Goal: Task Accomplishment & Management: Use online tool/utility

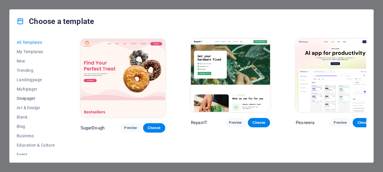
click at [28, 100] on span "Onepager" at bounding box center [36, 98] width 38 height 5
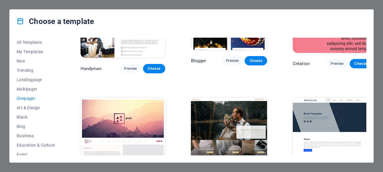
scroll to position [656, 0]
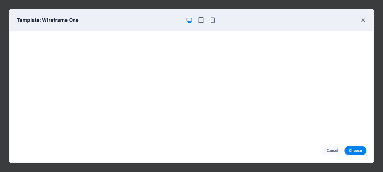
click at [213, 23] on icon "button" at bounding box center [212, 20] width 7 height 7
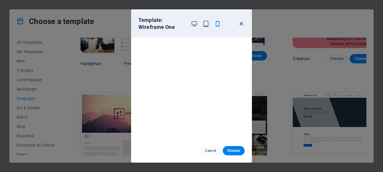
click at [241, 24] on icon "button" at bounding box center [241, 23] width 7 height 7
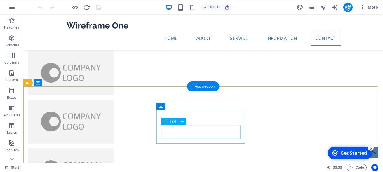
scroll to position [1370, 0]
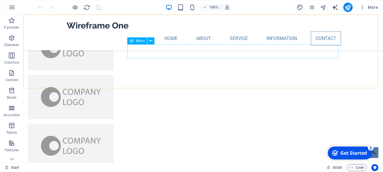
click at [328, 46] on nav "Home About Service Information Contact" at bounding box center [202, 39] width 275 height 14
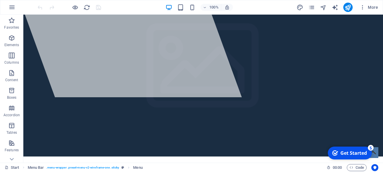
scroll to position [0, 0]
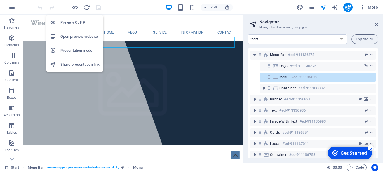
click at [80, 36] on h6 "Open preview website" at bounding box center [79, 36] width 39 height 7
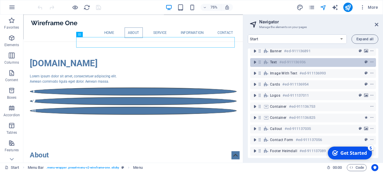
scroll to position [53, 0]
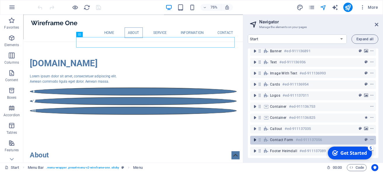
click at [254, 137] on icon "toggle-expand" at bounding box center [255, 140] width 6 height 6
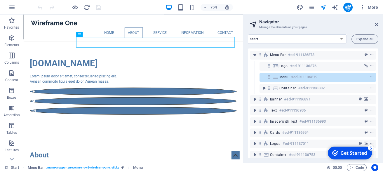
scroll to position [86, 0]
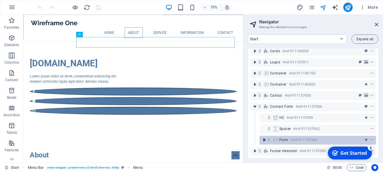
click at [263, 137] on icon "toggle-expand" at bounding box center [264, 140] width 6 height 6
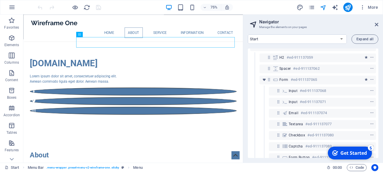
scroll to position [158, 0]
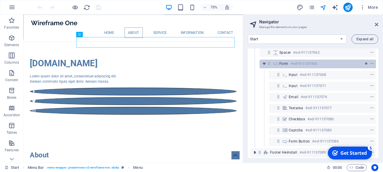
click at [285, 62] on span "Form" at bounding box center [283, 63] width 9 height 5
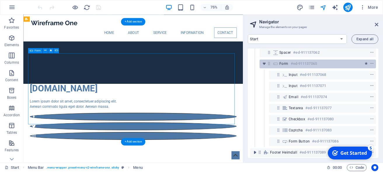
scroll to position [1283, 0]
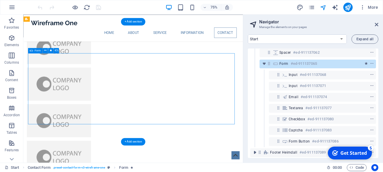
click at [285, 62] on span "Form" at bounding box center [283, 63] width 9 height 5
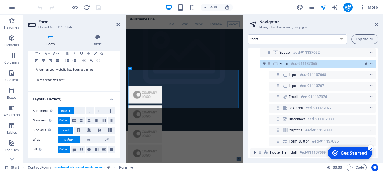
scroll to position [141, 0]
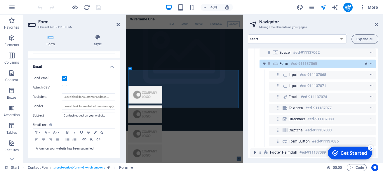
drag, startPoint x: 47, startPoint y: 96, endPoint x: 33, endPoint y: 96, distance: 14.3
click at [33, 96] on label "Recipient" at bounding box center [47, 96] width 29 height 7
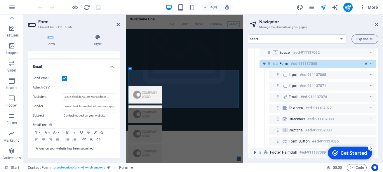
scroll to position [0, 0]
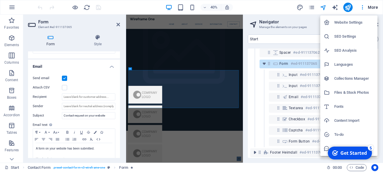
click at [349, 23] on h6 "Website Settings" at bounding box center [354, 22] width 40 height 7
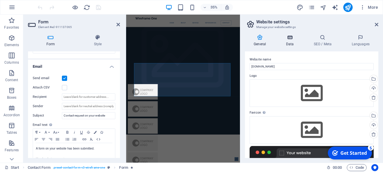
click at [288, 41] on h4 "Data" at bounding box center [291, 40] width 28 height 12
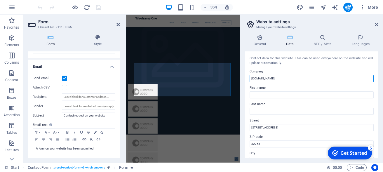
drag, startPoint x: 367, startPoint y: 91, endPoint x: 402, endPoint y: 194, distance: 108.6
drag, startPoint x: 280, startPoint y: 77, endPoint x: 317, endPoint y: 178, distance: 107.5
click at [249, 77] on input "[DOMAIN_NAME]" at bounding box center [311, 78] width 124 height 7
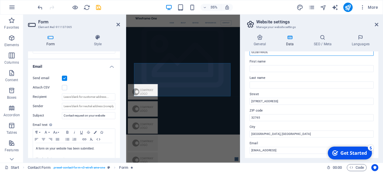
scroll to position [53, 0]
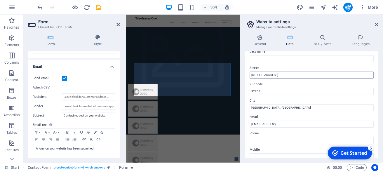
type input "GLOBTRADE"
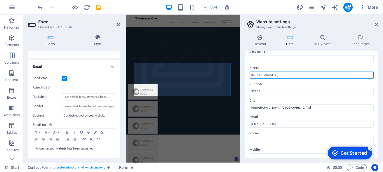
drag, startPoint x: 284, startPoint y: 75, endPoint x: 239, endPoint y: 74, distance: 45.8
click at [249, 74] on input "353 N Central Ave" at bounding box center [311, 74] width 124 height 7
type input "[GEOGRAPHIC_DATA]"
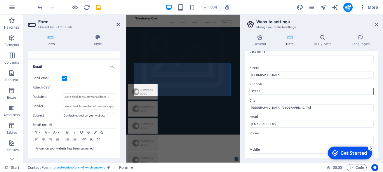
click at [267, 91] on input "32765" at bounding box center [311, 91] width 124 height 7
type input "91933"
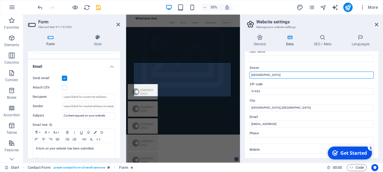
click at [270, 75] on input "[GEOGRAPHIC_DATA]" at bounding box center [311, 74] width 124 height 7
type input "Trakovice 304"
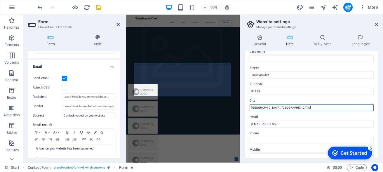
drag, startPoint x: 270, startPoint y: 107, endPoint x: 240, endPoint y: 106, distance: 30.6
click at [249, 106] on input "Oviedo, FL" at bounding box center [311, 107] width 124 height 7
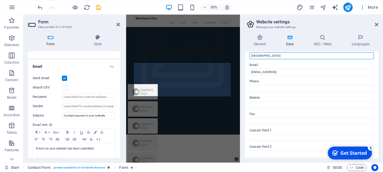
scroll to position [95, 0]
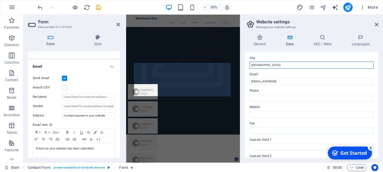
type input "[GEOGRAPHIC_DATA]"
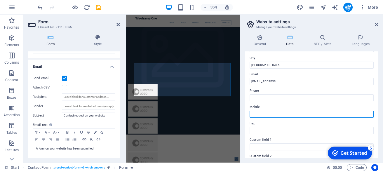
paste input "+421 -902 810 161"
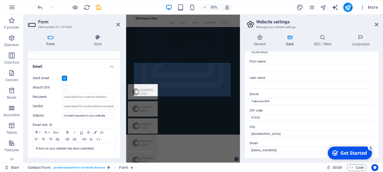
scroll to position [105, 0]
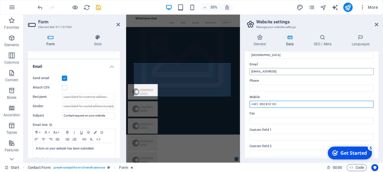
type input "+421 -902 810 161"
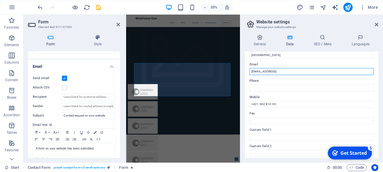
drag, startPoint x: 320, startPoint y: 71, endPoint x: 221, endPoint y: 73, distance: 98.6
click at [249, 73] on input "823cf9cc93bffff41585a5d9718e09@plesk.local" at bounding box center [311, 71] width 124 height 7
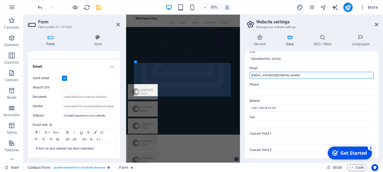
scroll to position [69, 0]
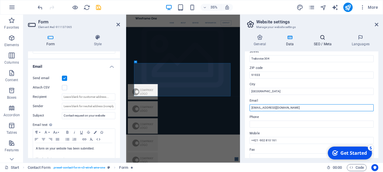
type input "[EMAIL_ADDRESS][DOMAIN_NAME]"
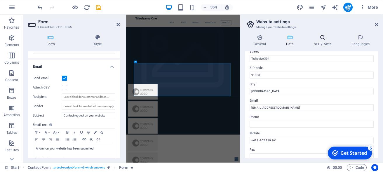
click at [318, 43] on h4 "SEO / Meta" at bounding box center [324, 40] width 38 height 12
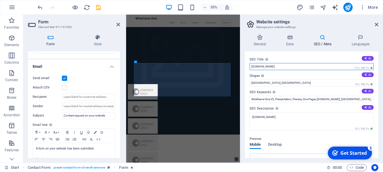
drag, startPoint x: 276, startPoint y: 65, endPoint x: 234, endPoint y: 66, distance: 42.0
click at [249, 66] on input "[DOMAIN_NAME]" at bounding box center [311, 66] width 124 height 7
type input "Globtrade"
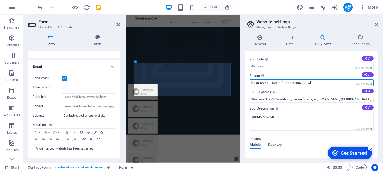
drag, startPoint x: 272, startPoint y: 83, endPoint x: 324, endPoint y: 188, distance: 117.0
click at [249, 81] on input "Oviedo, FL" at bounding box center [311, 82] width 124 height 7
paste input "Authorized representative"
type input "Authorized representative"
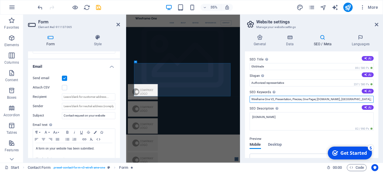
drag, startPoint x: 353, startPoint y: 99, endPoint x: 242, endPoint y: 96, distance: 110.6
click at [249, 96] on input "Wireframe One V2, Presentation, Precise, One Pager, globtrade.biz, Oviedo, FL" at bounding box center [311, 99] width 124 height 7
paste input "Authorized representative"
paste input "Changzhou Huade MachineS"
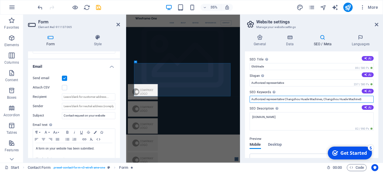
drag, startPoint x: 364, startPoint y: 99, endPoint x: 324, endPoint y: 97, distance: 40.6
click at [324, 97] on input "Authorized representative Changzhou Huade Machines, Changzhou Huade MachineS" at bounding box center [311, 99] width 124 height 7
paste input "AXLE BEARINGS BOX BA182"
type input "Authorized representative Changzhou Huade Machines, AXLE BEARINGS BOX BA182"
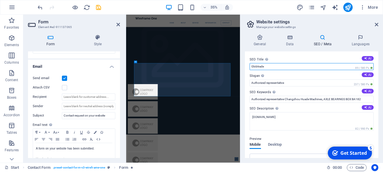
click at [288, 67] on input "Globtrade" at bounding box center [311, 66] width 124 height 7
drag, startPoint x: 252, startPoint y: 65, endPoint x: 240, endPoint y: 65, distance: 12.0
click at [249, 65] on input "Globtrade s.r.o." at bounding box center [311, 66] width 124 height 7
type input "Globtrade s.r.o."
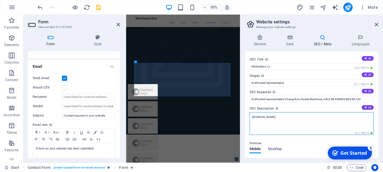
drag, startPoint x: 277, startPoint y: 118, endPoint x: 241, endPoint y: 116, distance: 35.6
click at [249, 116] on textarea "[DOMAIN_NAME]" at bounding box center [311, 123] width 124 height 23
paste textarea "Globtrade s.r.o."
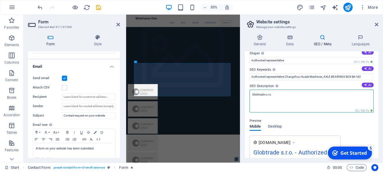
scroll to position [0, 0]
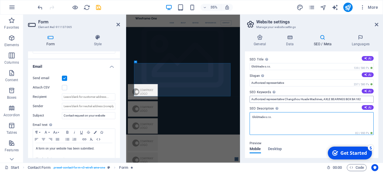
type textarea "Globtrade s.r.o."
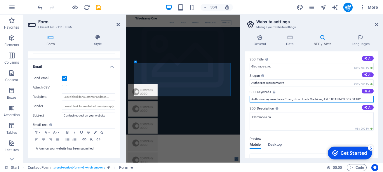
drag, startPoint x: 322, startPoint y: 99, endPoint x: 285, endPoint y: 99, distance: 37.3
click at [285, 99] on input "Authorized representative Changzhou Huade Machines, AXLE BEARINGS BOX BA182" at bounding box center [311, 99] width 124 height 7
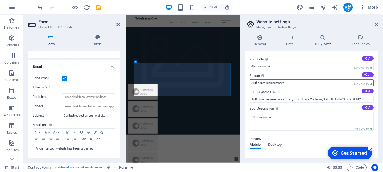
click at [297, 82] on input "Authorized representative" at bounding box center [311, 82] width 124 height 7
paste input "Changzhou Huade Machines"
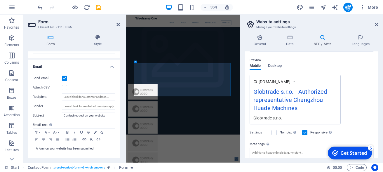
scroll to position [125, 0]
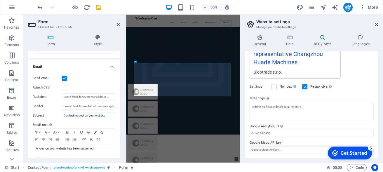
type input "Authorized representative Changzhou Huade Machines"
click at [347, 157] on div "checkmark Get Started 5" at bounding box center [350, 152] width 44 height 13
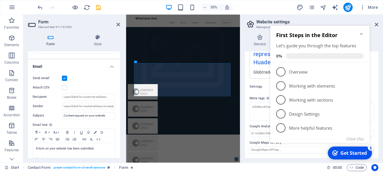
click at [362, 33] on icon "Minimize checklist" at bounding box center [361, 34] width 5 height 5
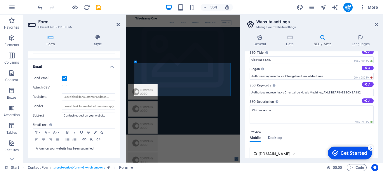
scroll to position [0, 0]
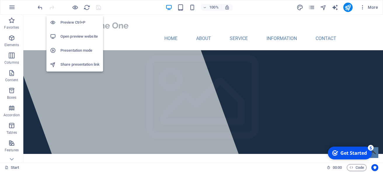
click at [80, 35] on h6 "Open preview website" at bounding box center [79, 36] width 39 height 7
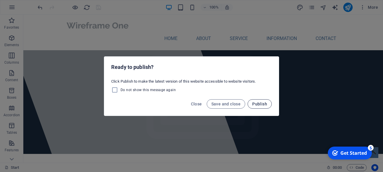
click at [263, 104] on span "Publish" at bounding box center [259, 104] width 15 height 5
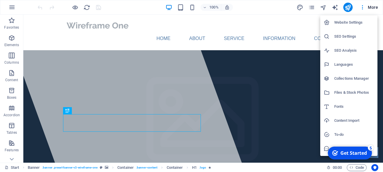
click at [350, 144] on html "checkmark Get Started 5 First Steps in the Editor Let's guide you through the t…" at bounding box center [349, 153] width 50 height 18
click at [345, 23] on h6 "Website Settings" at bounding box center [354, 22] width 40 height 7
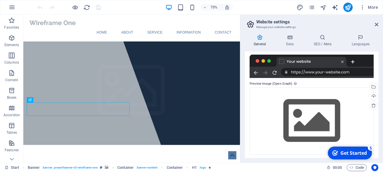
scroll to position [92, 0]
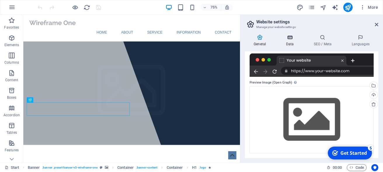
click at [289, 41] on h4 "Data" at bounding box center [291, 40] width 28 height 12
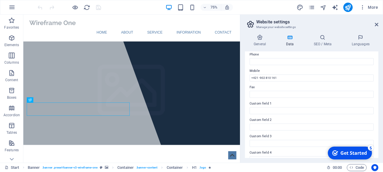
scroll to position [105, 0]
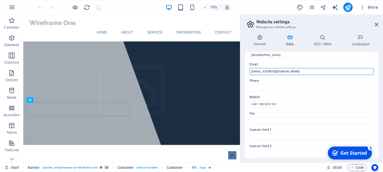
drag, startPoint x: 284, startPoint y: 71, endPoint x: 247, endPoint y: 71, distance: 37.3
click at [247, 71] on div "Contact data for this website. This can be used everywhere on the website and w…" at bounding box center [311, 104] width 133 height 106
click at [286, 71] on input "[EMAIL_ADDRESS][DOMAIN_NAME]" at bounding box center [311, 71] width 124 height 7
drag, startPoint x: 295, startPoint y: 70, endPoint x: 247, endPoint y: 71, distance: 47.9
click at [249, 71] on input "[EMAIL_ADDRESS][DOMAIN_NAME]" at bounding box center [311, 71] width 124 height 7
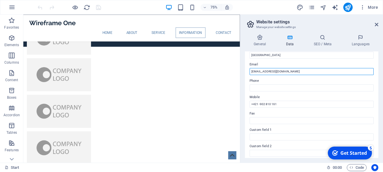
drag, startPoint x: 308, startPoint y: 33, endPoint x: 263, endPoint y: 148, distance: 123.5
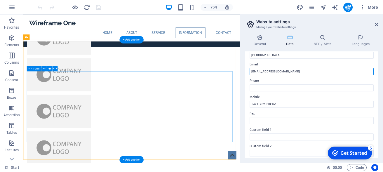
scroll to position [1258, 0]
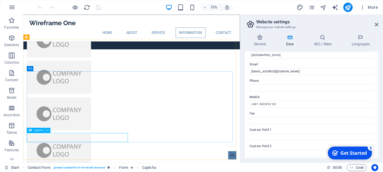
click at [29, 131] on icon at bounding box center [30, 129] width 3 height 5
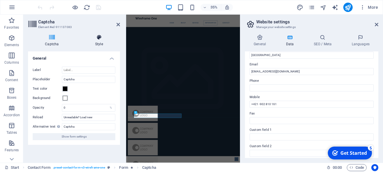
click at [99, 41] on h4 "Style" at bounding box center [99, 40] width 42 height 12
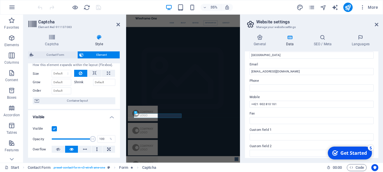
scroll to position [0, 0]
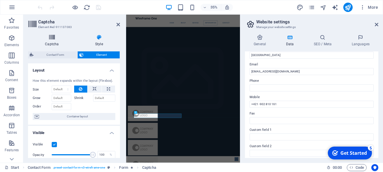
click at [49, 41] on h4 "Captcha" at bounding box center [53, 40] width 50 height 12
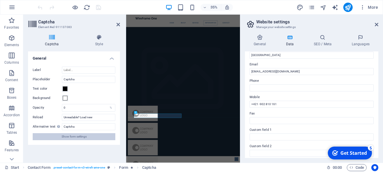
click at [75, 139] on span "Show form settings" at bounding box center [74, 136] width 25 height 7
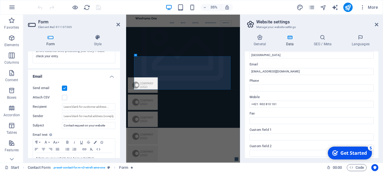
scroll to position [210, 0]
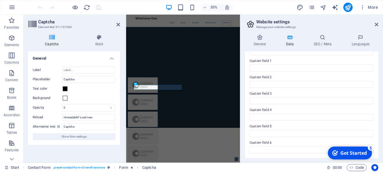
scroll to position [16, 0]
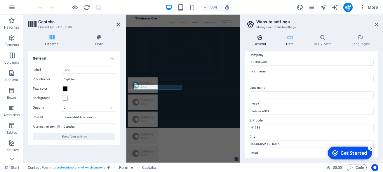
click at [0, 0] on icon at bounding box center [0, 0] width 0 height 0
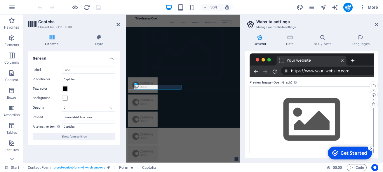
scroll to position [0, 0]
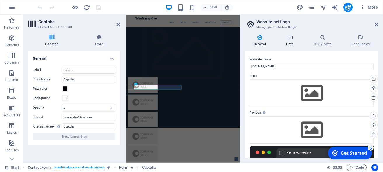
click at [0, 0] on h4 "Data" at bounding box center [0, 0] width 0 height 0
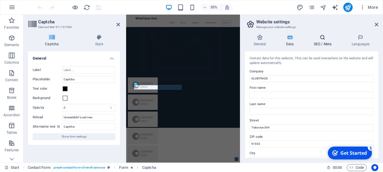
click at [0, 0] on icon at bounding box center [0, 0] width 0 height 0
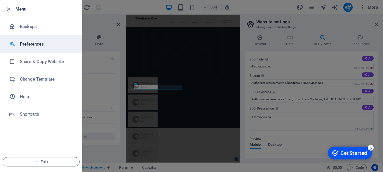
click at [30, 43] on h6 "Preferences" at bounding box center [47, 44] width 54 height 7
select select "all"
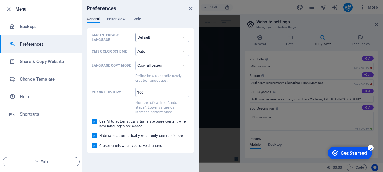
click at [135, 33] on select "Default Deutsch English Español Français Magyar Italiano Nederlands Polski Port…" at bounding box center [162, 37] width 54 height 9
click at [183, 39] on select "Default Deutsch English Español Français Magyar Italiano Nederlands Polski Port…" at bounding box center [162, 37] width 54 height 9
click at [122, 20] on span "Editor view" at bounding box center [116, 19] width 18 height 8
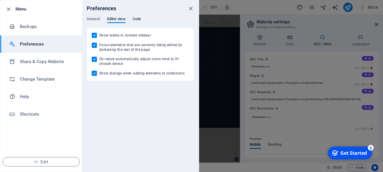
click at [137, 20] on span "Code" at bounding box center [136, 19] width 8 height 8
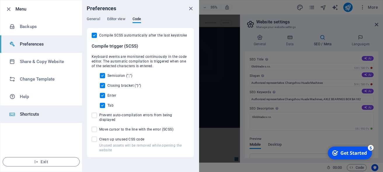
click at [24, 117] on h6 "Shortcuts" at bounding box center [47, 114] width 54 height 7
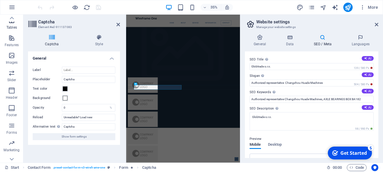
scroll to position [115, 0]
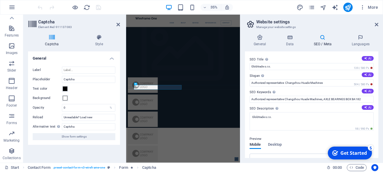
click at [9, 114] on icon "button" at bounding box center [11, 115] width 7 height 7
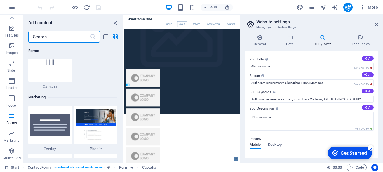
scroll to position [4700, 0]
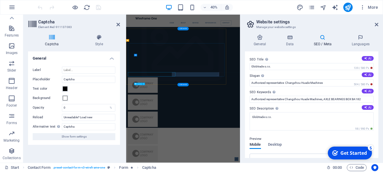
scroll to position [115, 0]
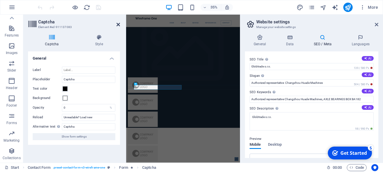
click at [117, 25] on icon at bounding box center [118, 24] width 4 height 5
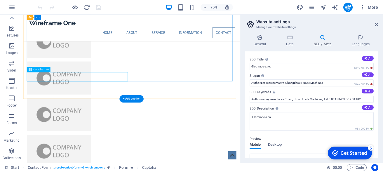
click at [38, 71] on span "Captcha" at bounding box center [39, 69] width 10 height 3
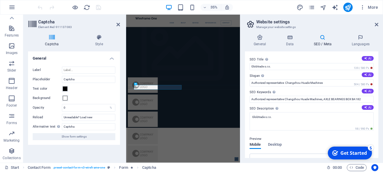
click at [50, 41] on h4 "Captcha" at bounding box center [53, 40] width 50 height 12
click at [356, 41] on h4 "Languages" at bounding box center [360, 40] width 36 height 12
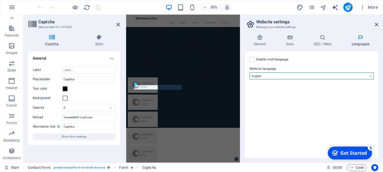
click at [249, 72] on select "Abkhazian Afar Afrikaans Akan Albanian Amharic Arabic Aragonese Armenian Assame…" at bounding box center [311, 75] width 124 height 7
click at [355, 77] on select "Abkhazian Afar Afrikaans Akan Albanian Amharic Arabic Aragonese Armenian Assame…" at bounding box center [311, 75] width 124 height 7
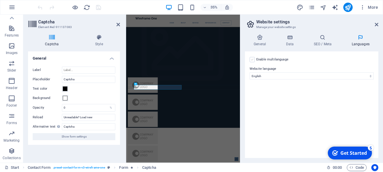
click at [251, 60] on label at bounding box center [251, 59] width 5 height 5
click at [0, 0] on input "Enable multilanguage To disable multilanguage delete all languages until only o…" at bounding box center [0, 0] width 0 height 0
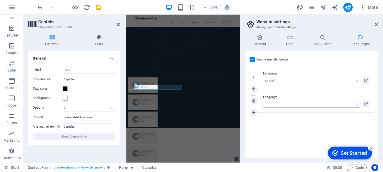
drag, startPoint x: 251, startPoint y: 102, endPoint x: 255, endPoint y: 75, distance: 27.2
click at [255, 75] on div "2" at bounding box center [253, 73] width 9 height 23
select select
select select "143"
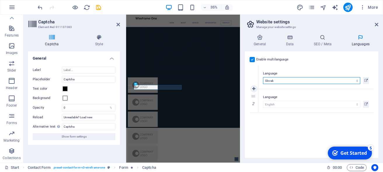
click option "Slovak" at bounding box center [0, 0] width 0 height 0
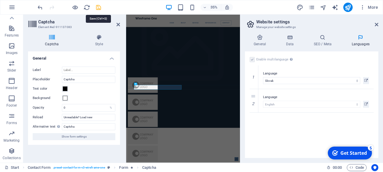
drag, startPoint x: 97, startPoint y: 7, endPoint x: 81, endPoint y: 3, distance: 16.4
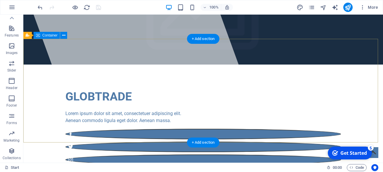
scroll to position [0, 0]
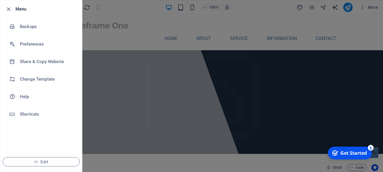
click at [174, 29] on div at bounding box center [191, 86] width 383 height 172
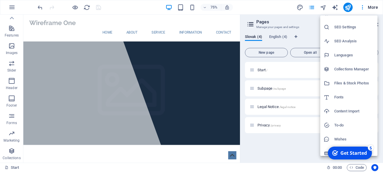
scroll to position [14, 0]
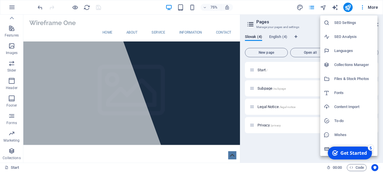
click at [371, 148] on div "5" at bounding box center [371, 148] width 6 height 6
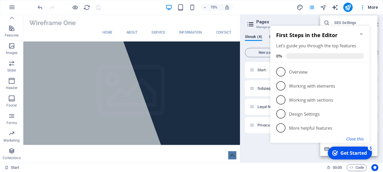
click at [351, 140] on button "Close this" at bounding box center [355, 139] width 18 height 6
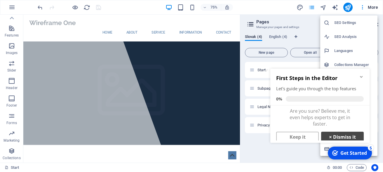
click at [341, 137] on link "× Dismiss it" at bounding box center [342, 137] width 43 height 11
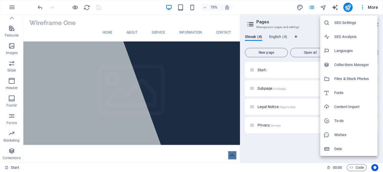
click at [337, 148] on h6 "Data" at bounding box center [354, 148] width 40 height 7
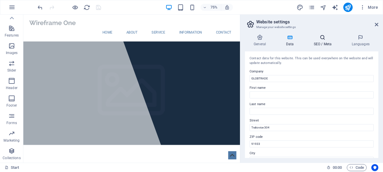
drag, startPoint x: 361, startPoint y: 40, endPoint x: 306, endPoint y: 42, distance: 54.9
click at [306, 42] on ul "General Data SEO / Meta Languages" at bounding box center [311, 40] width 133 height 12
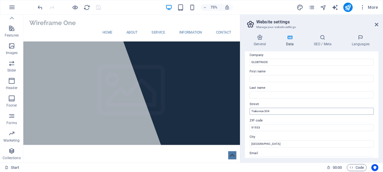
scroll to position [0, 0]
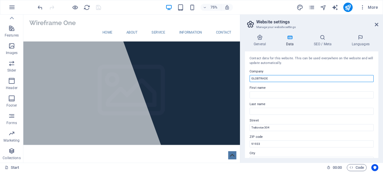
click at [285, 78] on input "GLOBTRADE" at bounding box center [311, 78] width 124 height 7
type input "GLOBTRADE s.r.o."
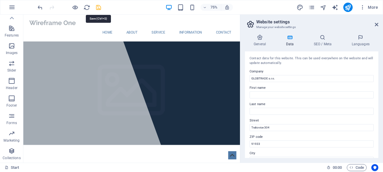
click at [99, 8] on icon "save" at bounding box center [98, 7] width 7 height 7
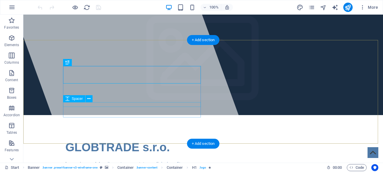
scroll to position [60, 0]
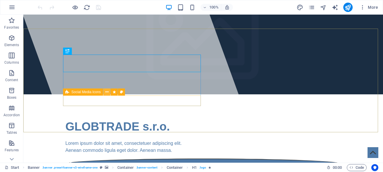
click at [106, 92] on icon at bounding box center [106, 92] width 3 height 6
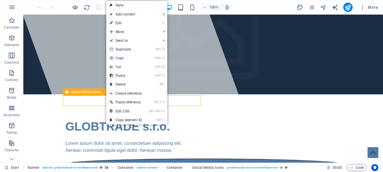
click at [71, 93] on div "Social Media Icons" at bounding box center [83, 91] width 40 height 7
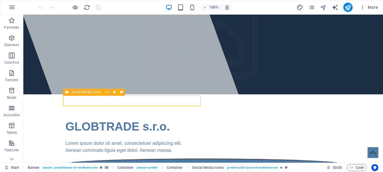
click at [71, 93] on div "Social Media Icons" at bounding box center [83, 91] width 40 height 7
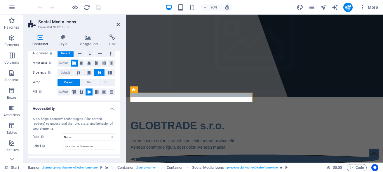
scroll to position [130, 0]
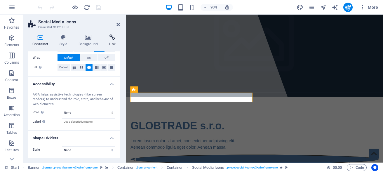
click at [112, 39] on icon at bounding box center [111, 37] width 15 height 6
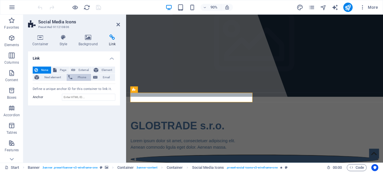
click at [78, 79] on span "Phone" at bounding box center [81, 77] width 15 height 7
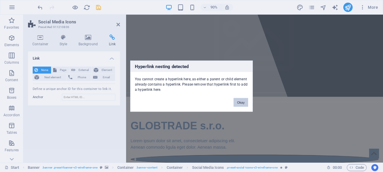
click at [239, 102] on button "Okay" at bounding box center [240, 102] width 15 height 9
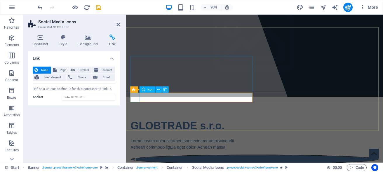
click at [136, 170] on figure at bounding box center [268, 175] width 275 height 11
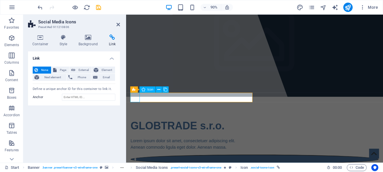
click at [136, 170] on figure at bounding box center [268, 175] width 275 height 11
select select "xMidYMid"
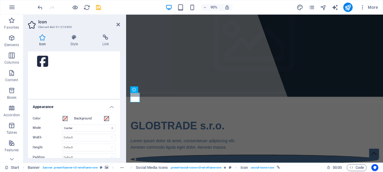
scroll to position [0, 0]
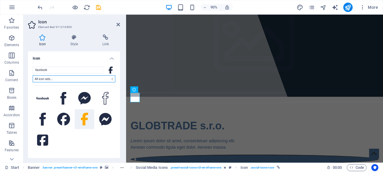
click at [33, 75] on select "All icon sets... IcoFont Ionicons FontAwesome Brands FontAwesome Duotone FontAw…" at bounding box center [74, 78] width 83 height 7
click at [97, 79] on select "All icon sets... IcoFont Ionicons FontAwesome Brands FontAwesome Duotone FontAw…" at bounding box center [74, 78] width 83 height 7
click at [103, 45] on h4 "Link" at bounding box center [105, 40] width 29 height 12
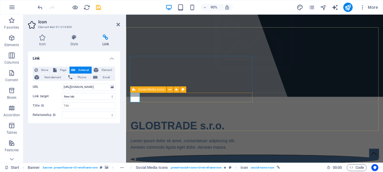
click at [141, 89] on span "Social Media Icons" at bounding box center [151, 89] width 27 height 3
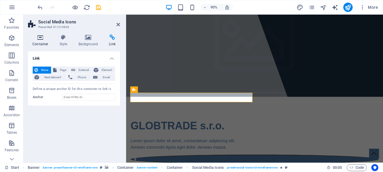
click at [37, 42] on h4 "Container" at bounding box center [41, 40] width 27 height 12
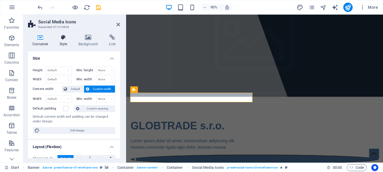
click at [58, 43] on h4 "Style" at bounding box center [64, 40] width 19 height 12
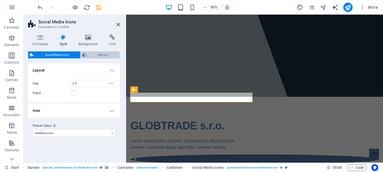
click at [92, 54] on span "Element" at bounding box center [103, 54] width 30 height 7
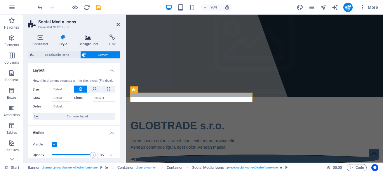
click at [90, 42] on h4 "Background" at bounding box center [89, 40] width 31 height 12
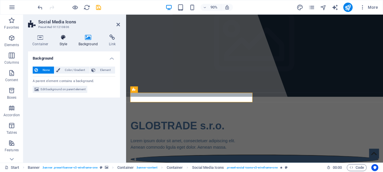
click at [65, 42] on h4 "Style" at bounding box center [64, 40] width 19 height 12
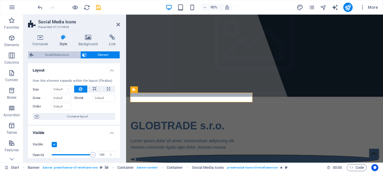
click at [60, 53] on span "Social Media Icons" at bounding box center [56, 54] width 43 height 7
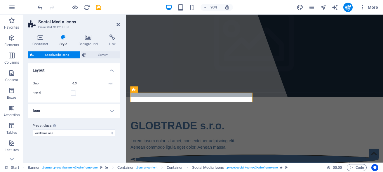
click at [110, 112] on h4 "Icon" at bounding box center [74, 111] width 92 height 14
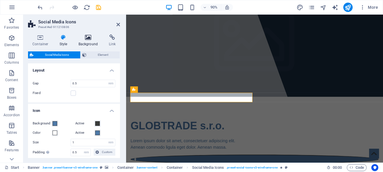
click at [90, 42] on h4 "Background" at bounding box center [89, 40] width 31 height 12
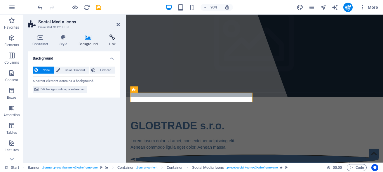
click at [110, 43] on h4 "Link" at bounding box center [111, 40] width 15 height 12
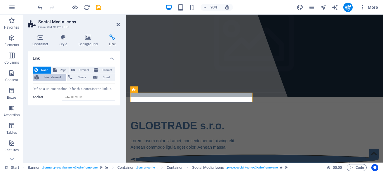
click at [56, 79] on span "Next element" at bounding box center [53, 77] width 24 height 7
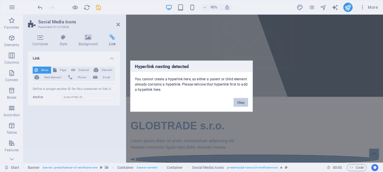
click at [240, 102] on button "Okay" at bounding box center [240, 102] width 15 height 9
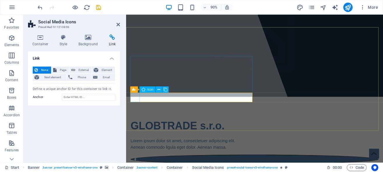
click at [135, 170] on figure at bounding box center [268, 175] width 275 height 11
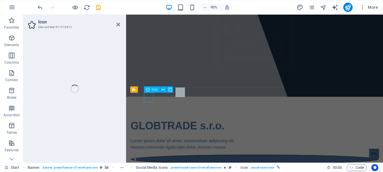
select select "xMidYMid"
select select "px"
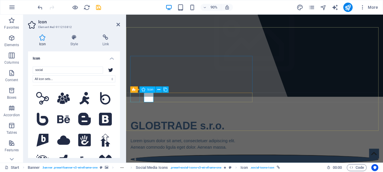
click at [136, 170] on figure at bounding box center [268, 175] width 275 height 11
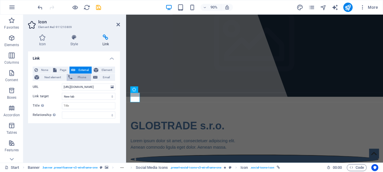
click at [76, 77] on span "Phone" at bounding box center [81, 77] width 15 height 7
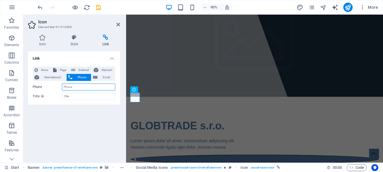
paste input "+421 -902 810 161"
click at [71, 87] on input "+421 -902 810 161" at bounding box center [88, 86] width 53 height 7
type input "+421902810161"
click at [86, 96] on input "Title Additional link description, should not be the same as the link text. The…" at bounding box center [88, 96] width 53 height 7
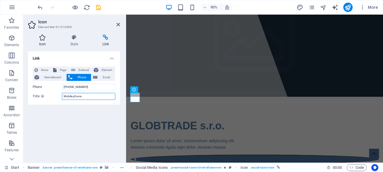
type input "Mobile phone"
click at [44, 42] on h4 "Icon" at bounding box center [43, 40] width 31 height 12
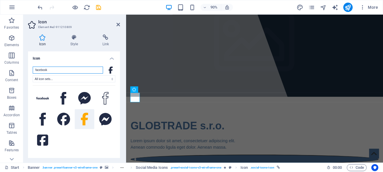
drag, startPoint x: 77, startPoint y: 68, endPoint x: 25, endPoint y: 70, distance: 52.5
click at [33, 70] on input "facebook" at bounding box center [68, 70] width 70 height 7
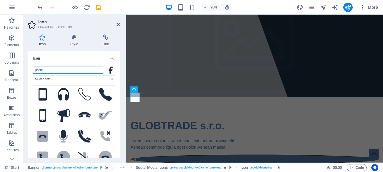
scroll to position [131, 0]
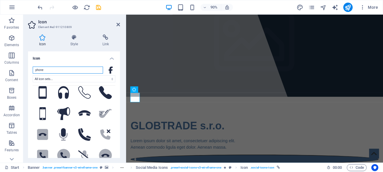
type input "phone"
click at [70, 57] on icon at bounding box center [63, 50] width 13 height 13
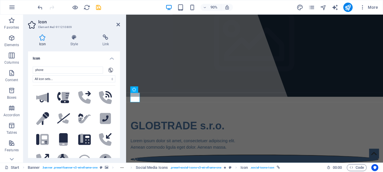
scroll to position [184, 0]
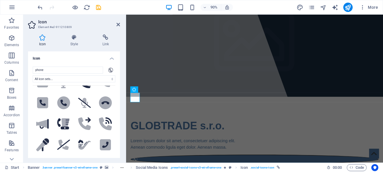
click at [99, 46] on icon at bounding box center [105, 40] width 13 height 13
click at [91, 46] on icon at bounding box center [84, 40] width 13 height 13
click at [99, 46] on icon at bounding box center [105, 40] width 13 height 13
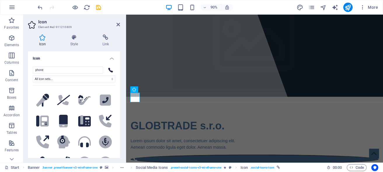
scroll to position [236, 0]
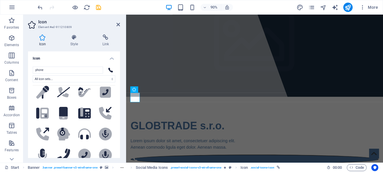
click at [78, 36] on icon ".fa-secondary{opacity:.4}" at bounding box center [84, 29] width 13 height 13
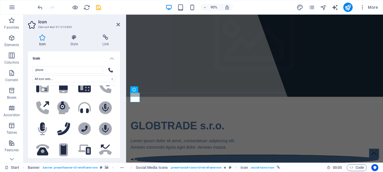
scroll to position [289, 0]
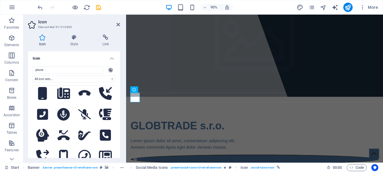
scroll to position [499, 0]
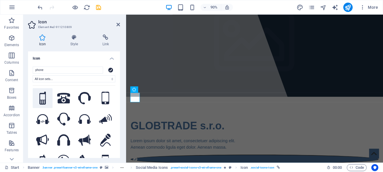
scroll to position [0, 0]
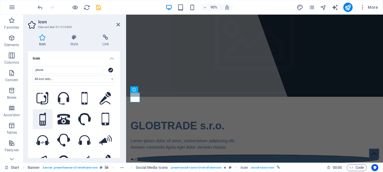
click at [46, 125] on icon at bounding box center [42, 119] width 6 height 13
click at [88, 105] on icon at bounding box center [84, 98] width 6 height 13
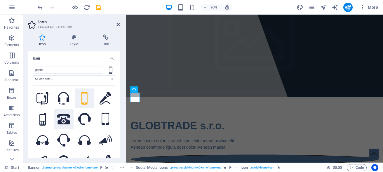
click at [70, 123] on icon at bounding box center [63, 119] width 13 height 11
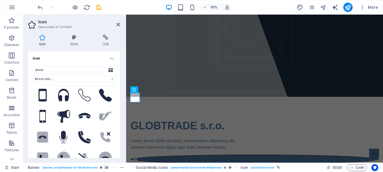
scroll to position [131, 0]
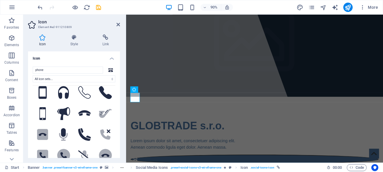
click at [80, 57] on icon at bounding box center [85, 50] width 10 height 13
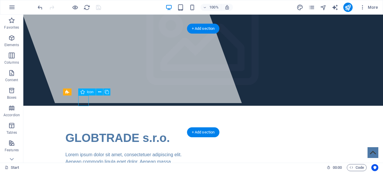
select select "xMidYMid"
select select "px"
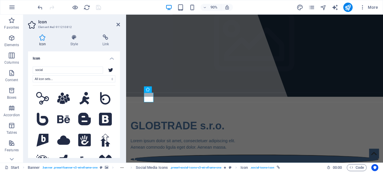
click at [62, 66] on div "social All icon sets... IcoFont Ionicons FontAwesome Brands FontAwesome Duotone…" at bounding box center [74, 120] width 92 height 116
click at [62, 67] on div "social All icon sets... IcoFont Ionicons FontAwesome Brands FontAwesome Duotone…" at bounding box center [74, 120] width 92 height 116
click at [60, 70] on input "social" at bounding box center [68, 70] width 70 height 7
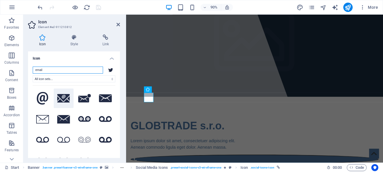
type input "email"
click at [68, 103] on icon at bounding box center [63, 98] width 13 height 9
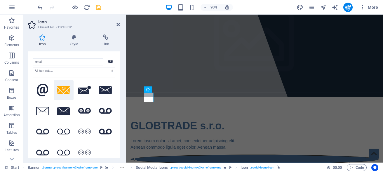
scroll to position [0, 0]
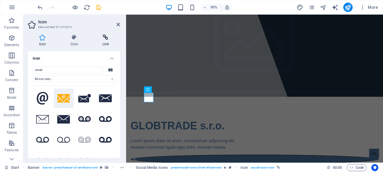
click at [106, 43] on h4 "Link" at bounding box center [105, 40] width 29 height 12
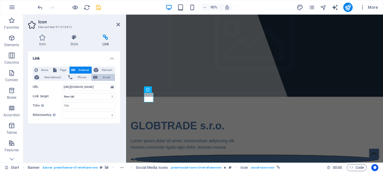
click at [104, 76] on span "Email" at bounding box center [106, 77] width 14 height 7
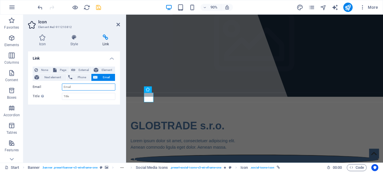
paste input "[EMAIL_ADDRESS][DOMAIN_NAME]"
type input "[EMAIL_ADDRESS][DOMAIN_NAME]"
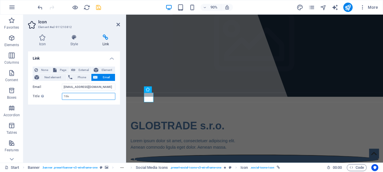
click at [83, 96] on input "Title Additional link description, should not be the same as the link text. The…" at bounding box center [88, 96] width 53 height 7
type input "Email"
click at [99, 7] on icon "save" at bounding box center [98, 7] width 7 height 7
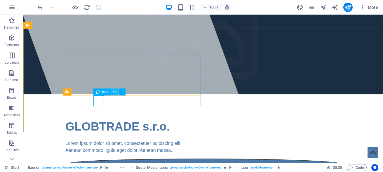
click at [116, 92] on icon at bounding box center [114, 92] width 3 height 6
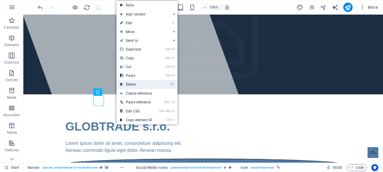
click at [138, 82] on link "⌦ Delete" at bounding box center [135, 84] width 39 height 9
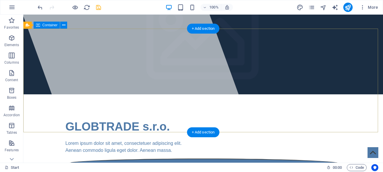
click at [248, 94] on div "GLOBTRADE s.r.o. Lorem ipsum dolor sit amet, consectetuer adipiscing elit. Aene…" at bounding box center [202, 149] width 359 height 111
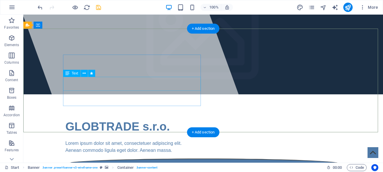
click at [159, 140] on div "Lorem ipsum dolor sit amet, consectetuer adipiscing elit. Aenean commodo ligula…" at bounding box center [202, 147] width 275 height 14
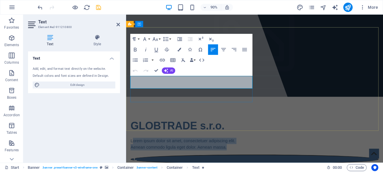
drag, startPoint x: 241, startPoint y: 94, endPoint x: 126, endPoint y: 83, distance: 115.4
click at [131, 129] on div "GLOBTRADE s.r.o. Lorem ipsum dolor sit amet, consectetuer adipiscing elit. Aene…" at bounding box center [268, 162] width 275 height 67
click at [244, 158] on p "Aenean commodo ligula eget dolor. Aenean massa." at bounding box center [268, 161] width 275 height 7
drag, startPoint x: 201, startPoint y: 92, endPoint x: 130, endPoint y: 85, distance: 72.1
click at [131, 129] on div "GLOBTRADE s.r.o. Lorem ipsum dolor sit amet, consectetuer adipiscing elit. Aene…" at bounding box center [268, 162] width 275 height 67
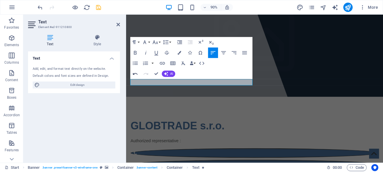
click at [134, 73] on icon "button" at bounding box center [135, 74] width 5 height 2
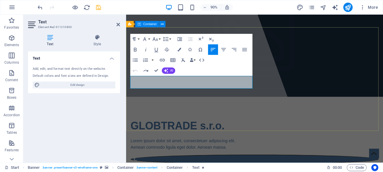
click at [291, 106] on div "GLOBTRADE s.r.o. Lorem ipsum dolor sit amet, consectetuer adipiscing elit. Aene…" at bounding box center [268, 161] width 285 height 111
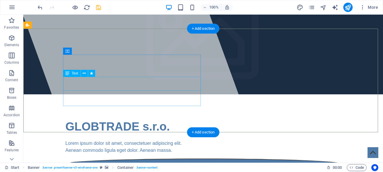
click at [124, 140] on div "Lorem ipsum dolor sit amet, consectetuer adipiscing elit. Aenean commodo ligula…" at bounding box center [202, 147] width 275 height 14
click at [125, 140] on div "Lorem ipsum dolor sit amet, consectetuer adipiscing elit. Aenean commodo ligula…" at bounding box center [202, 147] width 275 height 14
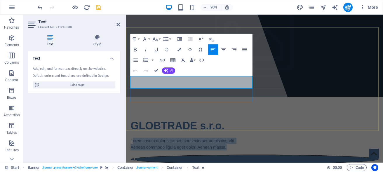
drag, startPoint x: 241, startPoint y: 92, endPoint x: 132, endPoint y: 84, distance: 109.1
click at [132, 151] on div "Lorem ipsum dolor sit amet, consectetuer adipiscing elit. Aenean commodo ligula…" at bounding box center [268, 158] width 275 height 14
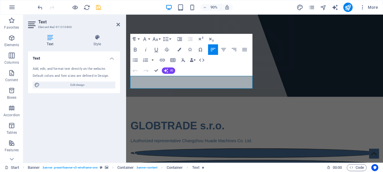
scroll to position [170, 4]
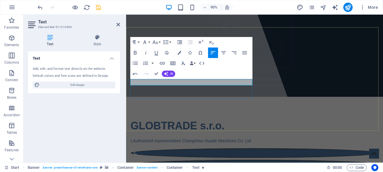
click at [194, 152] on span "LAuthorized representative Changzhou Huade Machines Co. Ltd." at bounding box center [198, 154] width 135 height 5
click at [132, 152] on span "LAuthorized representative Changzhou Huade Machines Co. Ltd." at bounding box center [198, 154] width 135 height 5
click at [97, 7] on icon "save" at bounding box center [98, 7] width 7 height 7
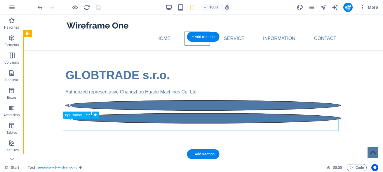
scroll to position [0, 0]
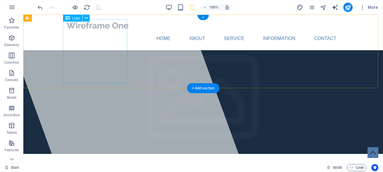
click at [91, 32] on div at bounding box center [202, 25] width 275 height 12
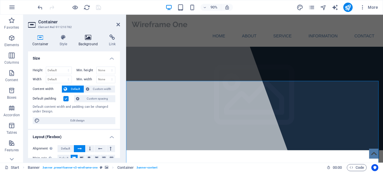
click at [83, 40] on icon at bounding box center [88, 37] width 28 height 6
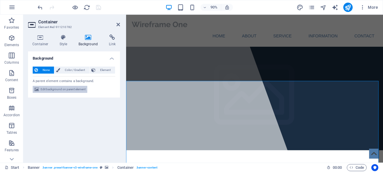
click at [57, 92] on span "Edit background on parent element" at bounding box center [63, 89] width 45 height 7
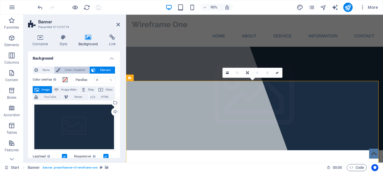
click at [62, 70] on span "Color / Gradient" at bounding box center [75, 70] width 26 height 7
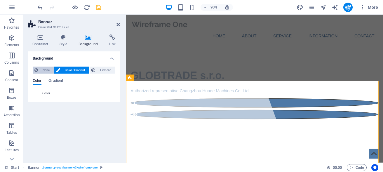
click at [41, 69] on span "None" at bounding box center [46, 70] width 13 height 7
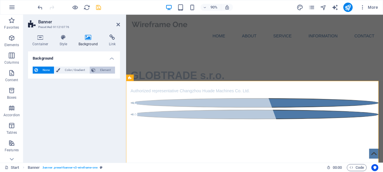
click at [104, 71] on span "Element" at bounding box center [105, 70] width 16 height 7
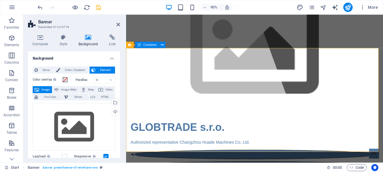
scroll to position [60, 0]
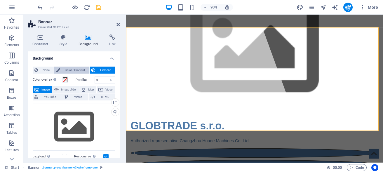
click at [72, 69] on span "Color / Gradient" at bounding box center [75, 70] width 26 height 7
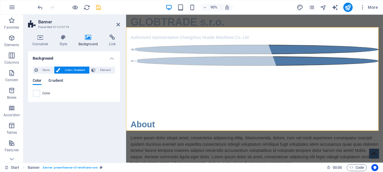
click at [56, 81] on span "Gradient" at bounding box center [55, 81] width 15 height 8
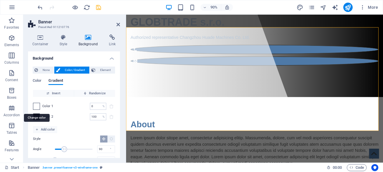
click at [37, 107] on span at bounding box center [36, 106] width 6 height 6
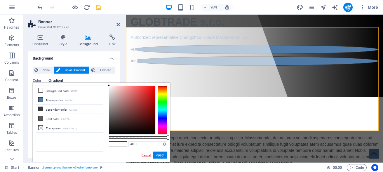
click at [147, 156] on link "Cancel" at bounding box center [146, 155] width 10 height 4
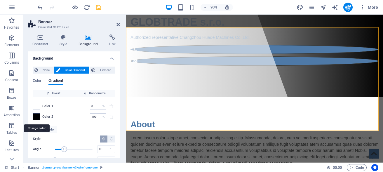
click at [38, 117] on span at bounding box center [36, 116] width 6 height 6
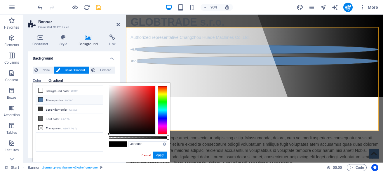
click at [42, 98] on icon at bounding box center [41, 99] width 4 height 4
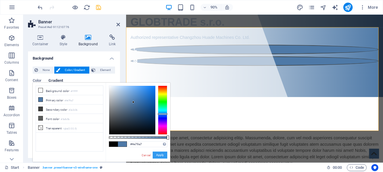
click at [156, 156] on button "Apply" at bounding box center [160, 154] width 15 height 7
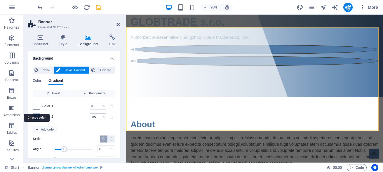
click at [38, 105] on span at bounding box center [36, 106] width 6 height 6
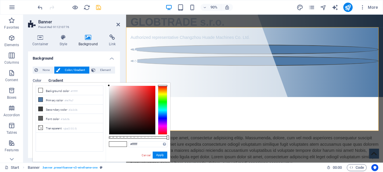
click at [163, 110] on div at bounding box center [162, 109] width 9 height 49
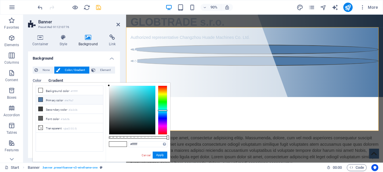
click at [59, 100] on li "Primary color #4e79a7" at bounding box center [69, 99] width 67 height 9
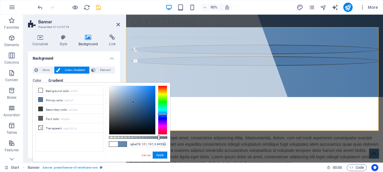
drag, startPoint x: 151, startPoint y: 136, endPoint x: 158, endPoint y: 136, distance: 7.0
click at [158, 136] on div at bounding box center [159, 137] width 2 height 4
click at [158, 155] on button "Apply" at bounding box center [160, 154] width 15 height 7
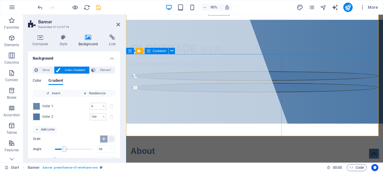
scroll to position [0, 0]
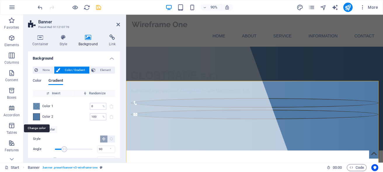
click at [33, 116] on span at bounding box center [36, 116] width 6 height 6
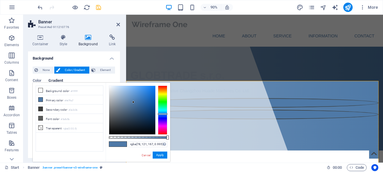
type input "#4e79a7"
drag, startPoint x: 167, startPoint y: 137, endPoint x: 170, endPoint y: 138, distance: 3.0
click at [170, 138] on div "#4e79a7 Supported formats #0852ed rgb(8, 82, 237) rgba(8, 82, 237, 90%) hsv(221…" at bounding box center [138, 165] width 64 height 164
click at [58, 98] on li "Primary color #4e79a7" at bounding box center [69, 99] width 67 height 9
click at [161, 155] on button "Apply" at bounding box center [160, 154] width 15 height 7
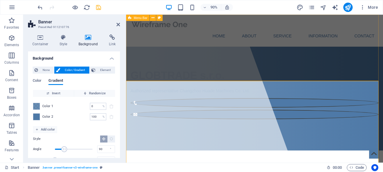
click at [269, 50] on div "Home About Service Information Contact" at bounding box center [268, 33] width 285 height 36
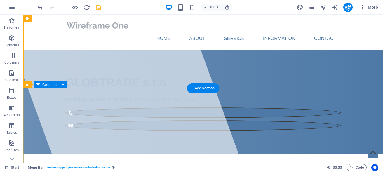
click at [264, 131] on div "GLOBTRADE s.r.o. Authorized representative Changzhou Huade Machines Co. Ltd." at bounding box center [202, 102] width 359 height 104
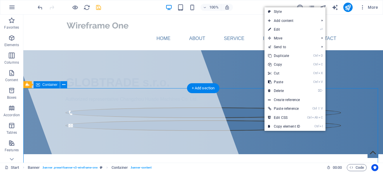
click at [257, 128] on div "GLOBTRADE s.r.o. Authorized representative Changzhou Huade Machines Co. Ltd." at bounding box center [202, 102] width 359 height 104
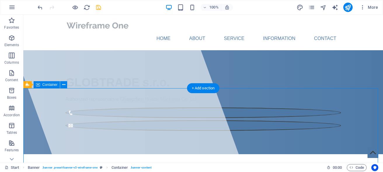
click at [257, 128] on div "GLOBTRADE s.r.o. Authorized representative Changzhou Huade Machines Co. Ltd." at bounding box center [202, 102] width 359 height 104
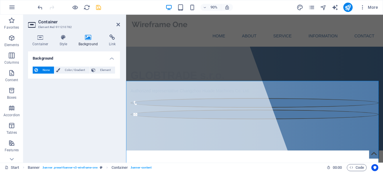
click at [87, 38] on icon at bounding box center [88, 37] width 28 height 6
click at [44, 41] on h4 "Container" at bounding box center [41, 40] width 27 height 12
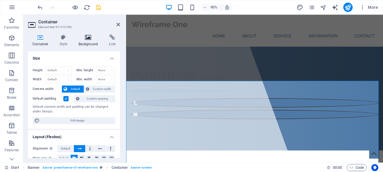
click at [89, 41] on h4 "Background" at bounding box center [89, 40] width 31 height 12
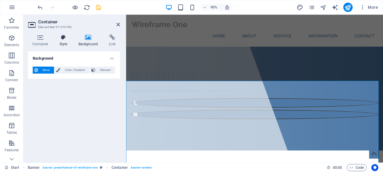
click at [63, 41] on h4 "Style" at bounding box center [64, 40] width 19 height 12
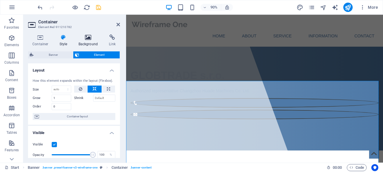
click at [86, 42] on h4 "Background" at bounding box center [89, 40] width 31 height 12
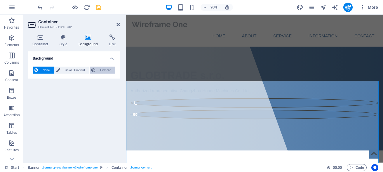
click at [106, 71] on span "Element" at bounding box center [105, 70] width 16 height 7
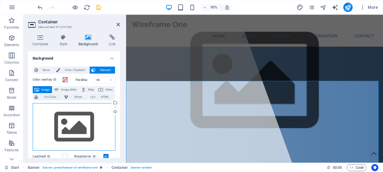
click at [69, 123] on div "Drag files here, click to choose files or select files from Files or our free s…" at bounding box center [74, 127] width 83 height 48
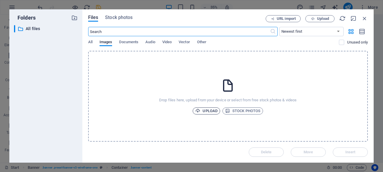
click at [203, 109] on span "Upload" at bounding box center [206, 110] width 22 height 7
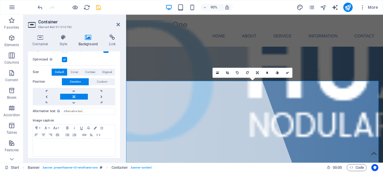
scroll to position [83, 0]
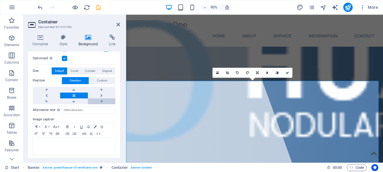
click at [97, 100] on link at bounding box center [101, 101] width 27 height 6
click at [70, 93] on link at bounding box center [73, 95] width 27 height 6
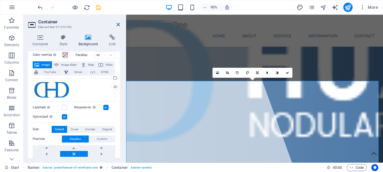
scroll to position [27, 0]
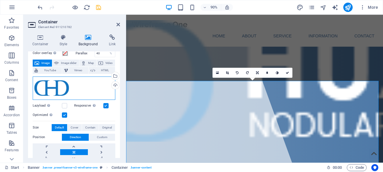
drag, startPoint x: 56, startPoint y: 86, endPoint x: 54, endPoint y: 88, distance: 3.2
click at [54, 88] on div "Drag files here, click to choose files or select files from Files or our free s…" at bounding box center [74, 87] width 83 height 23
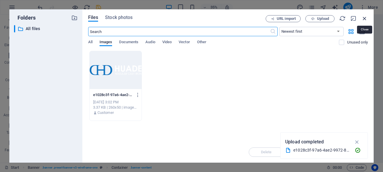
click at [363, 18] on icon "button" at bounding box center [364, 18] width 6 height 6
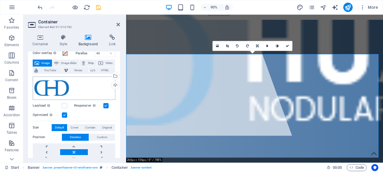
scroll to position [0, 0]
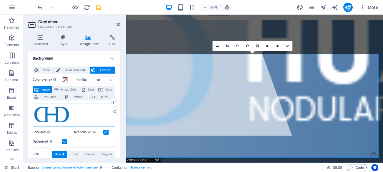
click at [59, 112] on div "Drag files here, click to choose files or select files from Files or our free s…" at bounding box center [74, 114] width 83 height 23
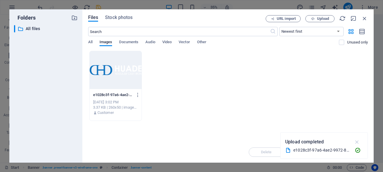
click at [357, 142] on icon "button" at bounding box center [357, 142] width 7 height 6
click at [365, 20] on icon "button" at bounding box center [364, 18] width 6 height 6
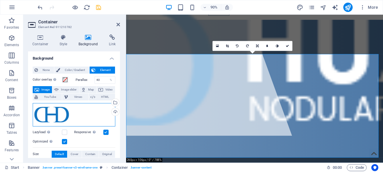
click at [60, 113] on div "Drag files here, click to choose files or select files from Files or our free s…" at bounding box center [74, 114] width 83 height 23
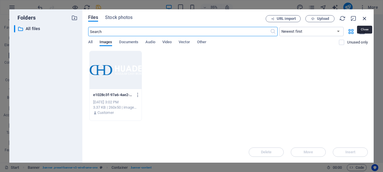
click at [366, 17] on icon "button" at bounding box center [364, 18] width 6 height 6
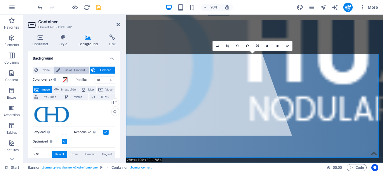
click at [75, 68] on span "Color / Gradient" at bounding box center [75, 70] width 26 height 7
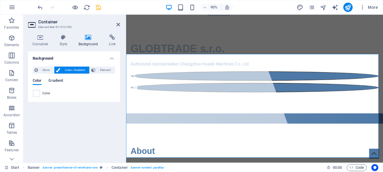
click at [58, 81] on span "Gradient" at bounding box center [55, 81] width 15 height 8
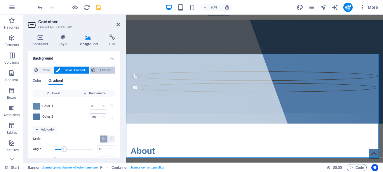
click at [103, 71] on span "Element" at bounding box center [105, 70] width 16 height 7
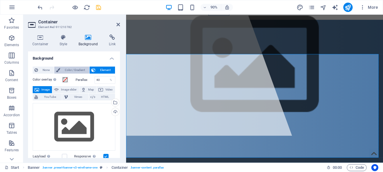
click at [74, 71] on span "Color / Gradient" at bounding box center [75, 70] width 26 height 7
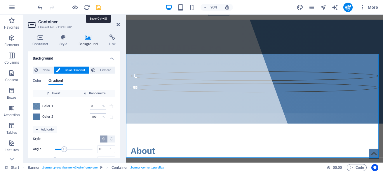
click at [96, 9] on icon "save" at bounding box center [98, 7] width 7 height 7
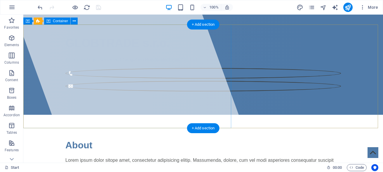
scroll to position [30, 0]
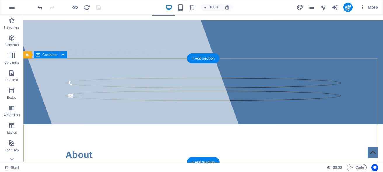
click at [234, 95] on div "GLOBTRADE s.r.o. Authorized representative Changzhou Huade Machines Co. Ltd." at bounding box center [202, 72] width 359 height 104
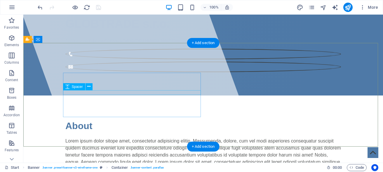
scroll to position [60, 0]
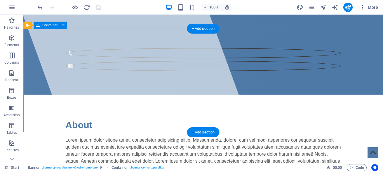
click at [246, 71] on div "GLOBTRADE s.r.o. Authorized representative Changzhou Huade Machines Co. Ltd." at bounding box center [202, 43] width 359 height 104
click at [272, 77] on div "GLOBTRADE s.r.o. Authorized representative Changzhou Huade Machines Co. Ltd." at bounding box center [202, 43] width 359 height 104
click at [270, 80] on div "GLOBTRADE s.r.o. Authorized representative Changzhou Huade Machines Co. Ltd." at bounding box center [202, 43] width 359 height 104
click at [260, 75] on div "GLOBTRADE s.r.o. Authorized representative Changzhou Huade Machines Co. Ltd." at bounding box center [202, 43] width 359 height 104
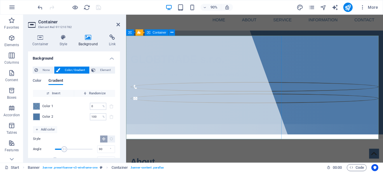
scroll to position [0, 0]
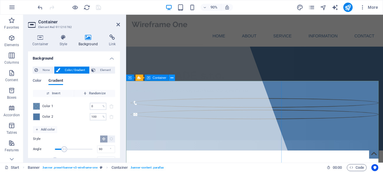
click at [293, 120] on div "GLOBTRADE s.r.o. Authorized representative Changzhou Huade Machines Co. Ltd." at bounding box center [268, 102] width 285 height 104
click at [9, 43] on p "Elements" at bounding box center [11, 45] width 15 height 5
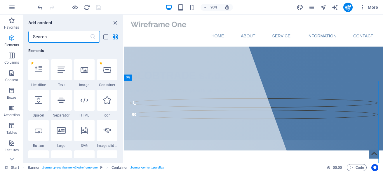
scroll to position [110, 0]
click at [81, 76] on div at bounding box center [84, 69] width 20 height 21
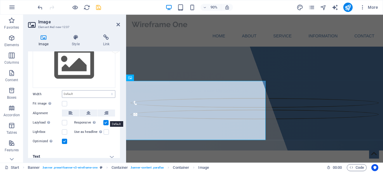
scroll to position [29, 0]
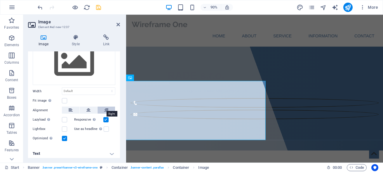
click at [104, 107] on icon at bounding box center [106, 109] width 4 height 7
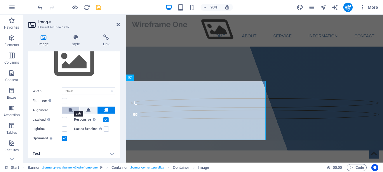
click at [69, 106] on icon at bounding box center [71, 109] width 4 height 7
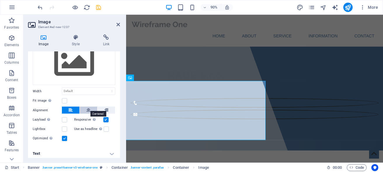
click at [86, 107] on icon at bounding box center [88, 109] width 4 height 7
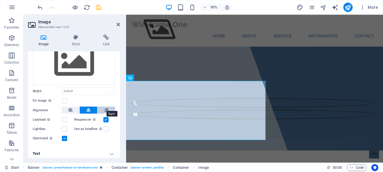
click at [104, 108] on icon at bounding box center [106, 109] width 4 height 7
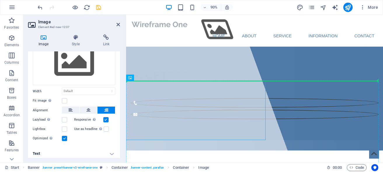
drag, startPoint x: 293, startPoint y: 92, endPoint x: 312, endPoint y: 109, distance: 25.6
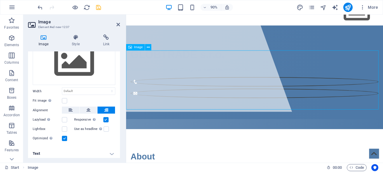
scroll to position [60, 0]
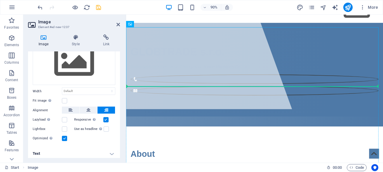
drag, startPoint x: 262, startPoint y: 39, endPoint x: 272, endPoint y: 122, distance: 83.8
drag, startPoint x: 262, startPoint y: 39, endPoint x: 199, endPoint y: 116, distance: 99.3
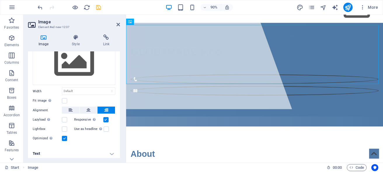
scroll to position [62, 0]
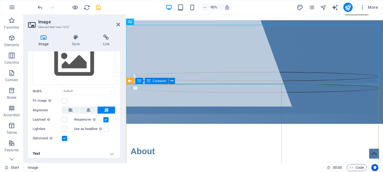
drag, startPoint x: 261, startPoint y: 39, endPoint x: 161, endPoint y: 114, distance: 124.8
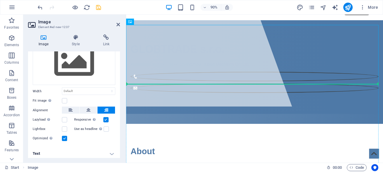
drag, startPoint x: 259, startPoint y: 36, endPoint x: 228, endPoint y: 108, distance: 78.4
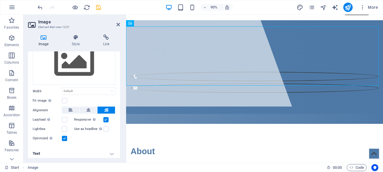
scroll to position [59, 0]
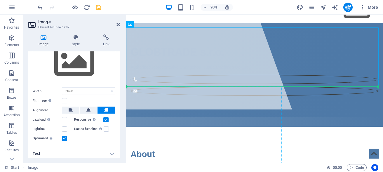
drag, startPoint x: 263, startPoint y: 37, endPoint x: 163, endPoint y: 111, distance: 124.4
drag, startPoint x: 261, startPoint y: 39, endPoint x: 157, endPoint y: 113, distance: 127.7
drag, startPoint x: 260, startPoint y: 40, endPoint x: 153, endPoint y: 114, distance: 130.2
drag, startPoint x: 258, startPoint y: 38, endPoint x: 147, endPoint y: 111, distance: 132.7
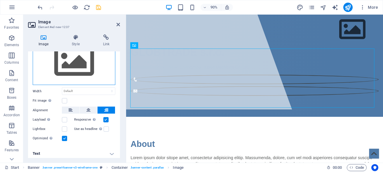
click at [74, 61] on div "Drag files here, click to choose files or select files from Files or our free s…" at bounding box center [74, 61] width 83 height 48
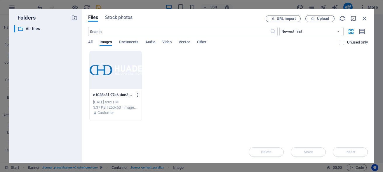
click at [127, 72] on div at bounding box center [116, 70] width 52 height 38
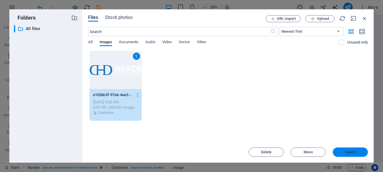
click at [356, 154] on button "Insert" at bounding box center [350, 151] width 35 height 9
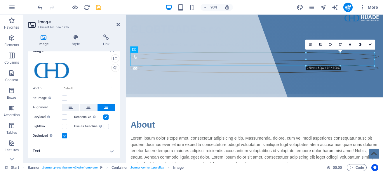
scroll to position [0, 0]
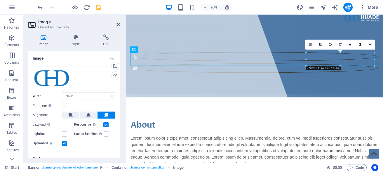
click at [65, 106] on label at bounding box center [64, 105] width 5 height 5
click at [0, 0] on input "Fit image Automatically fit image to a fixed width and height" at bounding box center [0, 0] width 0 height 0
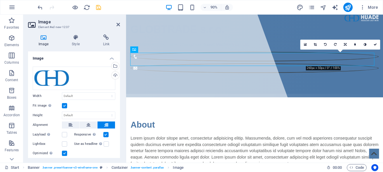
click at [65, 106] on label at bounding box center [64, 105] width 5 height 5
click at [0, 0] on input "Fit image Automatically fit image to a fixed width and height" at bounding box center [0, 0] width 0 height 0
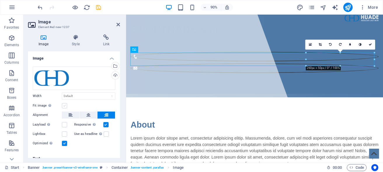
click at [65, 106] on label at bounding box center [64, 105] width 5 height 5
click at [0, 0] on input "Fit image Automatically fit image to a fixed width and height" at bounding box center [0, 0] width 0 height 0
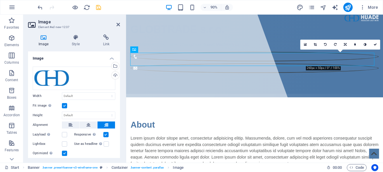
click at [65, 106] on label at bounding box center [64, 105] width 5 height 5
click at [0, 0] on input "Fit image Automatically fit image to a fixed width and height" at bounding box center [0, 0] width 0 height 0
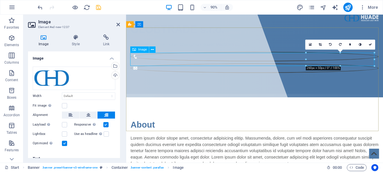
click at [301, 22] on figure at bounding box center [268, 18] width 275 height 7
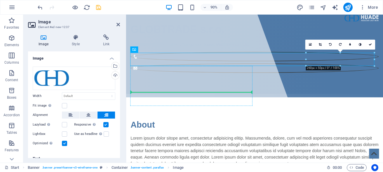
drag, startPoint x: 261, startPoint y: 64, endPoint x: 153, endPoint y: 102, distance: 114.3
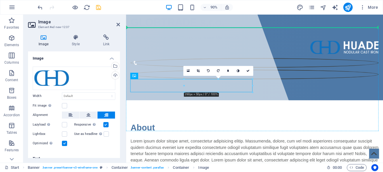
drag, startPoint x: 263, startPoint y: 91, endPoint x: 361, endPoint y: 72, distance: 99.3
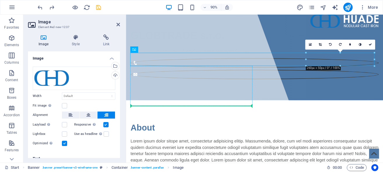
drag, startPoint x: 261, startPoint y: 65, endPoint x: 207, endPoint y: 114, distance: 72.9
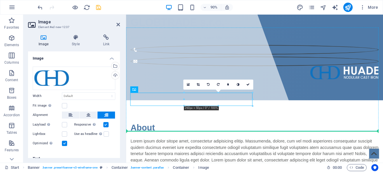
drag, startPoint x: 207, startPoint y: 111, endPoint x: 307, endPoint y: 107, distance: 99.8
click at [307, 107] on div "GLOBTRADE s.r.o. Authorized representative Changzhou Huade Machines Co. Ltd." at bounding box center [268, 50] width 285 height 118
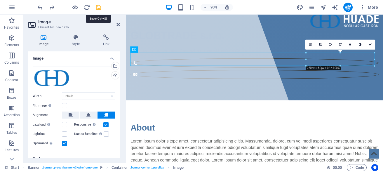
click at [97, 7] on icon "save" at bounding box center [98, 7] width 7 height 7
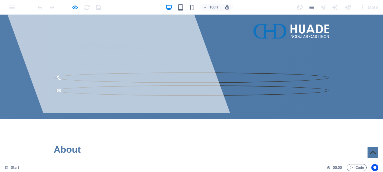
scroll to position [60, 0]
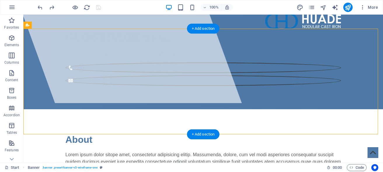
drag, startPoint x: 276, startPoint y: 59, endPoint x: 113, endPoint y: 85, distance: 164.6
click at [113, 85] on div "GLOBTRADE s.r.o. Authorized representative Changzhou Huade Machines Co. Ltd." at bounding box center [203, 50] width 285 height 118
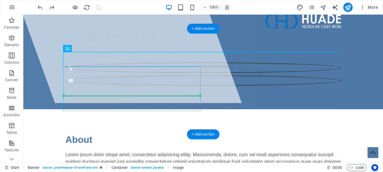
drag, startPoint x: 266, startPoint y: 56, endPoint x: 167, endPoint y: 98, distance: 107.2
click at [167, 98] on div "GLOBTRADE s.r.o. Authorized representative Changzhou Huade Machines Co. Ltd." at bounding box center [203, 50] width 285 height 118
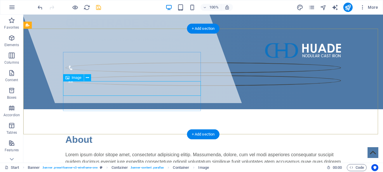
click at [156, 58] on figure at bounding box center [202, 50] width 275 height 15
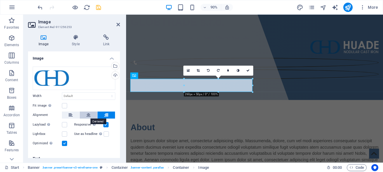
click at [86, 116] on icon at bounding box center [88, 114] width 4 height 7
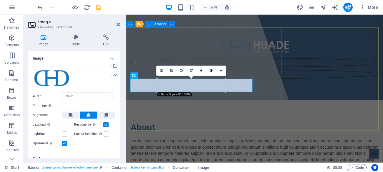
click at [218, 119] on div at bounding box center [187, 37] width 246 height 164
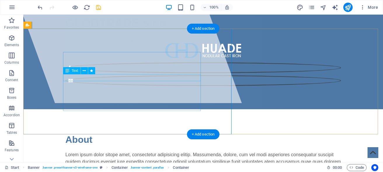
click at [195, 43] on div "Authorized representative Changzhou Huade Machines Co. Ltd." at bounding box center [202, 39] width 275 height 7
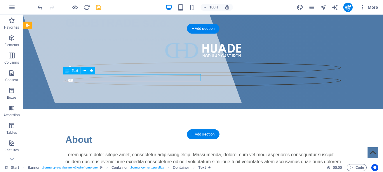
click at [195, 43] on div "Authorized representative Changzhou Huade Machines Co. Ltd." at bounding box center [202, 39] width 275 height 7
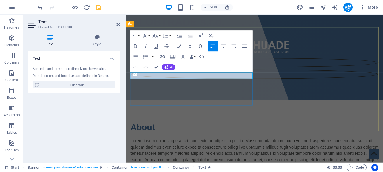
click at [264, 43] on p "Authorized representative Changzhou Huade Machines Co. Ltd." at bounding box center [268, 39] width 275 height 7
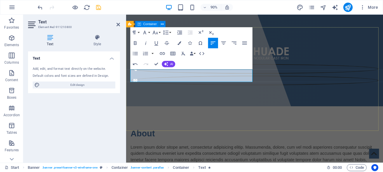
click at [292, 86] on div "GLOBTRADE s.r.o. Authorized representative Changzhou Huade Machines Co. Ltd. ​" at bounding box center [268, 53] width 285 height 125
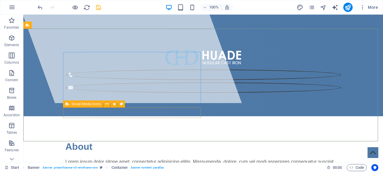
click at [77, 104] on span "Social Media Icons" at bounding box center [85, 104] width 29 height 4
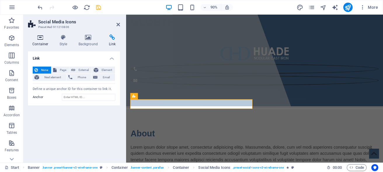
click at [41, 38] on icon at bounding box center [40, 37] width 25 height 6
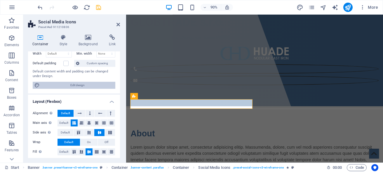
scroll to position [79, 0]
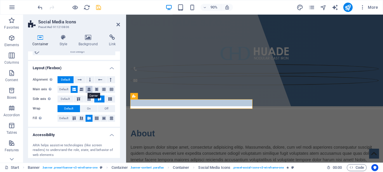
click at [87, 90] on icon at bounding box center [89, 89] width 4 height 7
click at [207, 156] on div "About Lorem ipsum dolor sitope amet, consectetur adipisicing elitip. Massumenda…" at bounding box center [268, 174] width 285 height 117
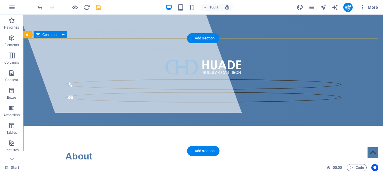
scroll to position [60, 0]
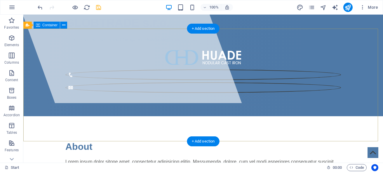
click at [274, 69] on div "GLOBTRADE s.r.o. Authorized representative Changzhou Huade Machines Co. Ltd." at bounding box center [202, 53] width 359 height 125
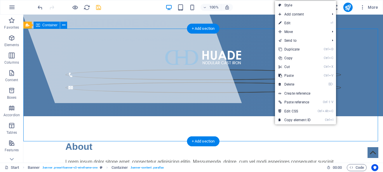
click at [260, 69] on div "GLOBTRADE s.r.o. Authorized representative Changzhou Huade Machines Co. Ltd." at bounding box center [202, 53] width 359 height 125
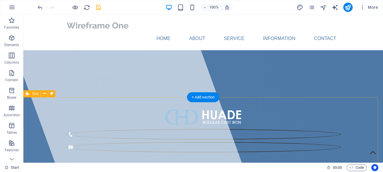
scroll to position [119, 0]
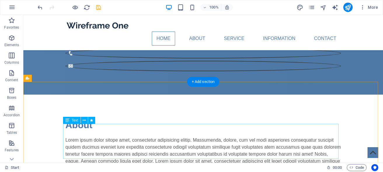
click at [238, 155] on div "Lorem ipsum dolor sitope amet, consectetur adipisicing elitip. Massumenda, dolo…" at bounding box center [202, 154] width 275 height 35
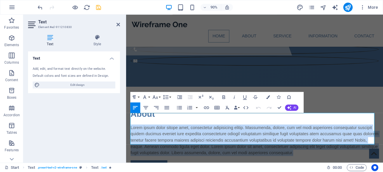
drag, startPoint x: 339, startPoint y: 155, endPoint x: 124, endPoint y: 121, distance: 217.8
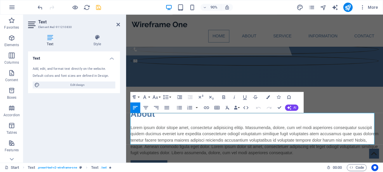
scroll to position [8852, 2]
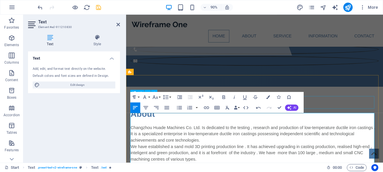
click at [360, 118] on div "About" at bounding box center [268, 125] width 275 height 14
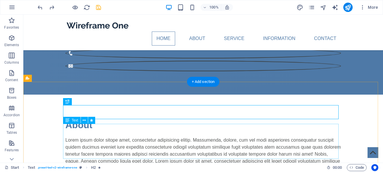
click at [83, 137] on div "Lorem ipsum dolor sitope amet, consectetur adipisicing elitip. Massumenda, dolo…" at bounding box center [202, 154] width 275 height 35
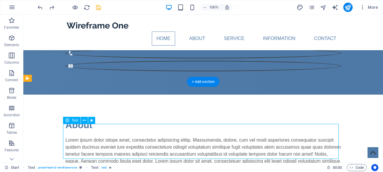
click at [83, 137] on div "Lorem ipsum dolor sitope amet, consectetur adipisicing elitip. Massumenda, dolo…" at bounding box center [202, 154] width 275 height 35
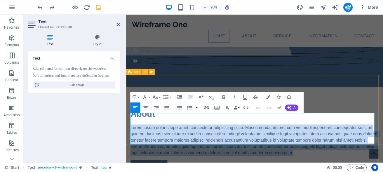
drag, startPoint x: 341, startPoint y: 157, endPoint x: 129, endPoint y: 126, distance: 214.0
click at [129, 126] on div "About Lorem ipsum dolor sitope amet, consectetur adipisicing elitip. Massumenda…" at bounding box center [268, 153] width 285 height 117
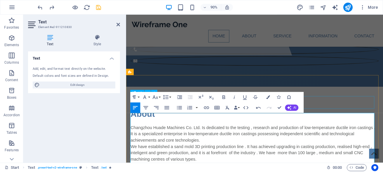
click at [374, 118] on div "About" at bounding box center [268, 125] width 275 height 14
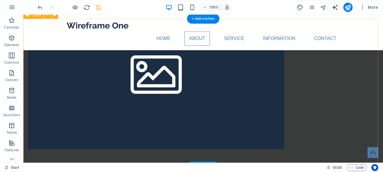
scroll to position [625, 0]
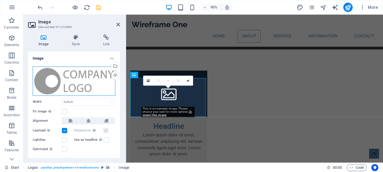
click at [87, 78] on div "Drag files here, click to choose files or select files from Files or our free s…" at bounding box center [74, 81] width 83 height 29
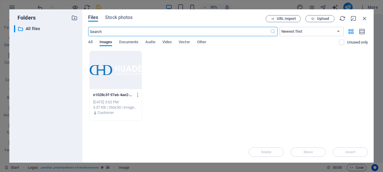
scroll to position [735, 0]
click at [136, 70] on div at bounding box center [116, 70] width 52 height 38
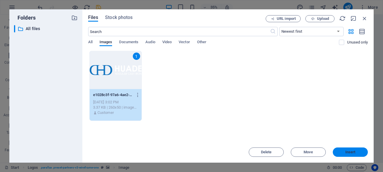
click at [354, 150] on button "Insert" at bounding box center [350, 151] width 35 height 9
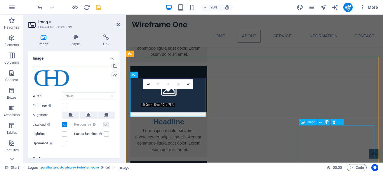
scroll to position [625, 0]
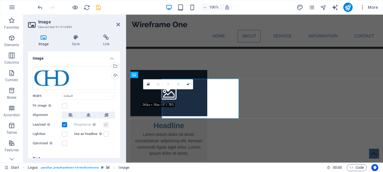
scroll to position [625, 0]
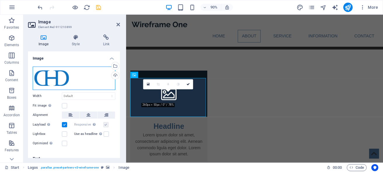
click at [70, 75] on div "Drag files here, click to choose files or select files from Files or our free s…" at bounding box center [74, 78] width 83 height 23
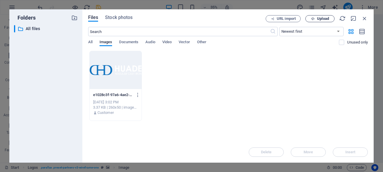
click at [321, 20] on span "Upload" at bounding box center [323, 19] width 12 height 4
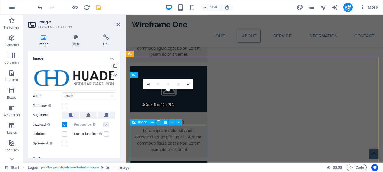
scroll to position [625, 0]
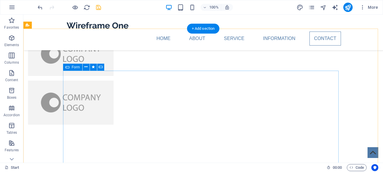
scroll to position [1399, 0]
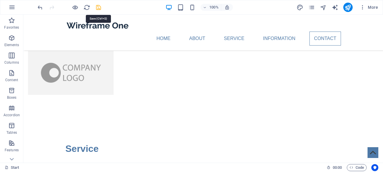
click at [98, 8] on icon "save" at bounding box center [98, 7] width 7 height 7
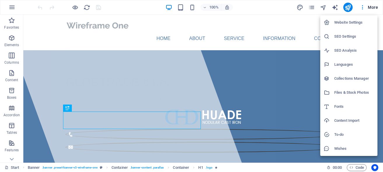
click at [341, 22] on h6 "Website Settings" at bounding box center [354, 22] width 40 height 7
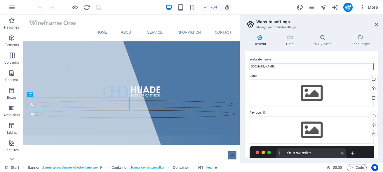
drag, startPoint x: 275, startPoint y: 67, endPoint x: 229, endPoint y: 67, distance: 45.5
click at [249, 67] on input "[DOMAIN_NAME]" at bounding box center [311, 66] width 124 height 7
type input "Globtrade"
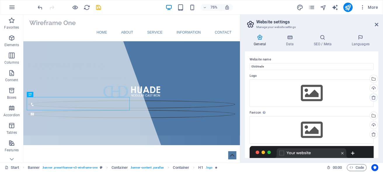
click at [371, 99] on icon at bounding box center [373, 97] width 5 height 5
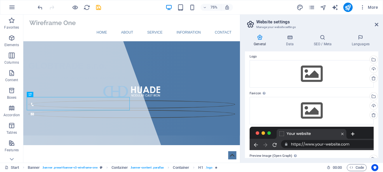
scroll to position [14, 0]
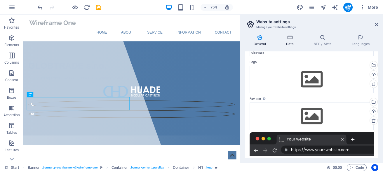
click at [292, 41] on h4 "Data" at bounding box center [291, 40] width 28 height 12
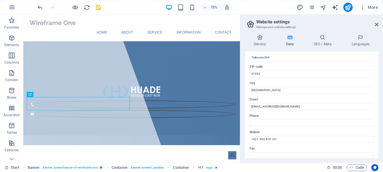
scroll to position [79, 0]
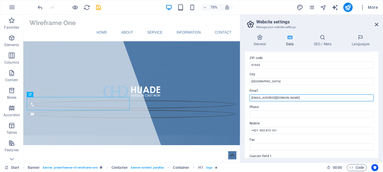
click at [293, 97] on input "[EMAIL_ADDRESS][DOMAIN_NAME]" at bounding box center [311, 97] width 124 height 7
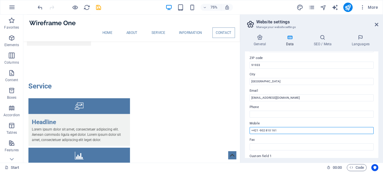
click at [0, 0] on input "+421 -902 810 161" at bounding box center [0, 0] width 0 height 0
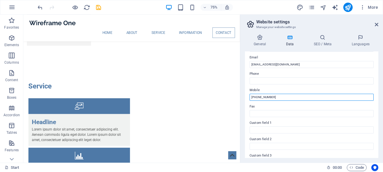
scroll to position [105, 0]
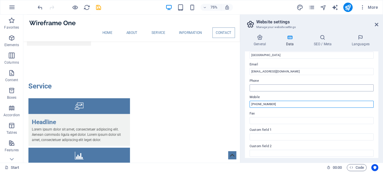
type input "[PHONE_NUMBER]"
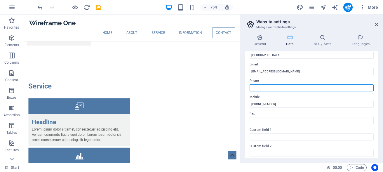
click at [0, 0] on input "Phone" at bounding box center [0, 0] width 0 height 0
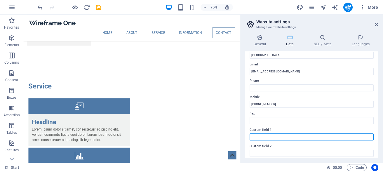
click at [0, 0] on input "Custom field 1" at bounding box center [0, 0] width 0 height 0
type input "[GEOGRAPHIC_DATA]"
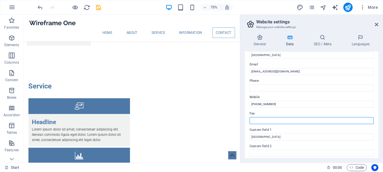
click at [0, 0] on input "Fax" at bounding box center [0, 0] width 0 height 0
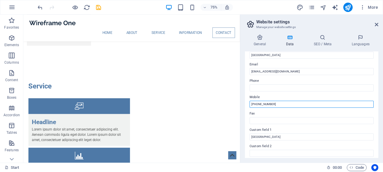
click at [0, 0] on input "[PHONE_NUMBER]" at bounding box center [0, 0] width 0 height 0
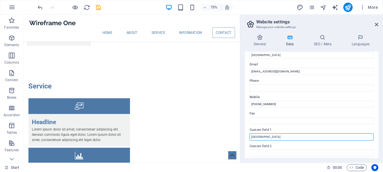
click at [0, 0] on input "[GEOGRAPHIC_DATA]" at bounding box center [0, 0] width 0 height 0
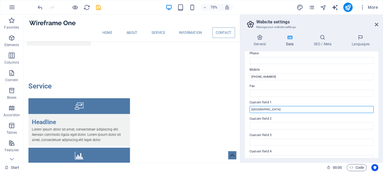
scroll to position [121, 0]
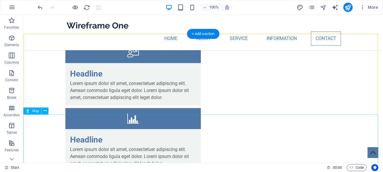
scroll to position [1521, 0]
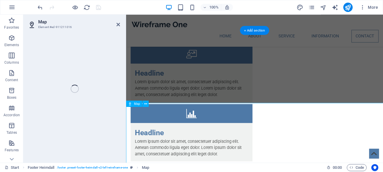
scroll to position [1526, 0]
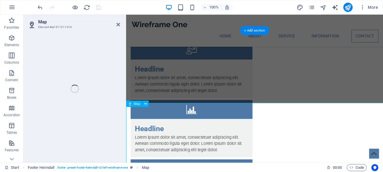
select select "1"
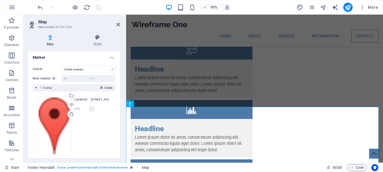
scroll to position [107, 0]
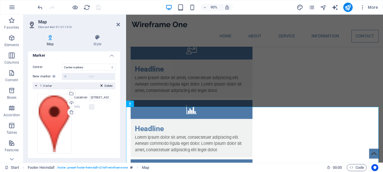
click at [79, 97] on label "Location" at bounding box center [81, 97] width 15 height 7
click at [89, 97] on input "[STREET_ADDRESS]" at bounding box center [100, 97] width 22 height 7
click at [100, 99] on input "[STREET_ADDRESS]" at bounding box center [100, 97] width 22 height 7
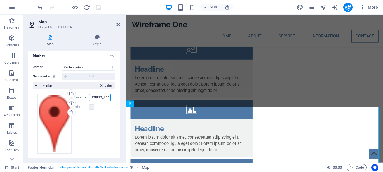
drag, startPoint x: 90, startPoint y: 97, endPoint x: 80, endPoint y: 94, distance: 11.0
click at [89, 94] on input "[STREET_ADDRESS]" at bounding box center [100, 97] width 22 height 7
click at [74, 97] on label "Location" at bounding box center [81, 97] width 15 height 7
click at [89, 97] on input "[STREET_ADDRESS]" at bounding box center [100, 97] width 22 height 7
click at [35, 86] on div "Delete 1. Marker" at bounding box center [74, 85] width 83 height 7
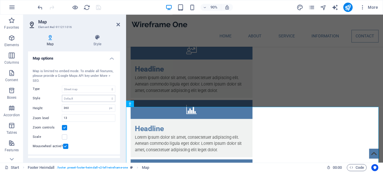
scroll to position [43, 0]
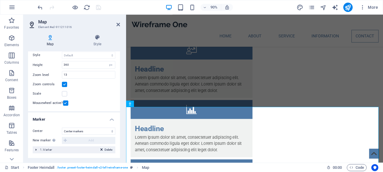
click at [100, 151] on icon at bounding box center [101, 150] width 2 height 7
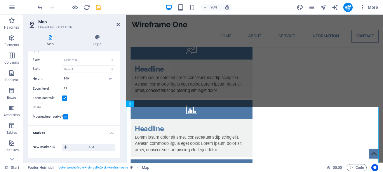
scroll to position [29, 0]
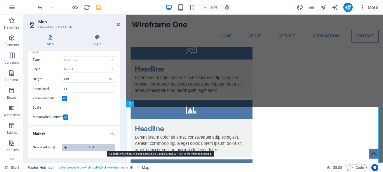
click at [64, 147] on icon at bounding box center [65, 147] width 3 height 7
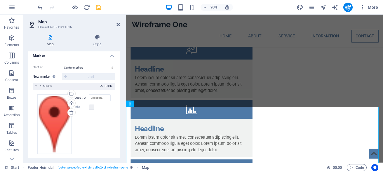
scroll to position [107, 0]
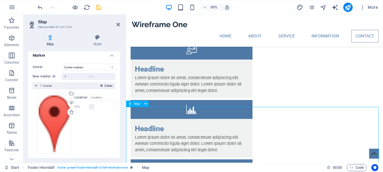
drag, startPoint x: 295, startPoint y: 154, endPoint x: 249, endPoint y: 145, distance: 46.4
click at [97, 97] on input "Location" at bounding box center [100, 97] width 22 height 7
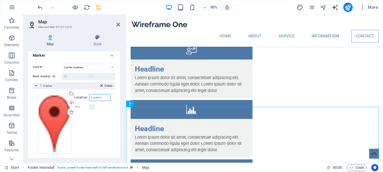
click at [97, 97] on input "Location" at bounding box center [100, 97] width 22 height 7
click at [92, 97] on input "Location" at bounding box center [100, 97] width 22 height 7
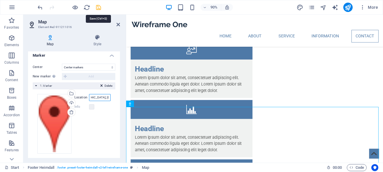
type input "[GEOGRAPHIC_DATA], [GEOGRAPHIC_DATA] 304"
click at [99, 7] on icon "save" at bounding box center [98, 7] width 7 height 7
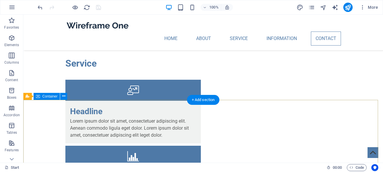
scroll to position [1492, 0]
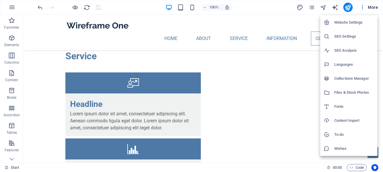
click at [341, 22] on h6 "Website Settings" at bounding box center [354, 22] width 40 height 7
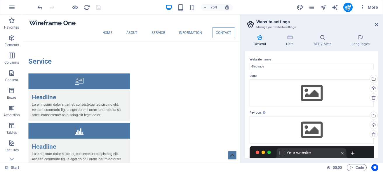
scroll to position [14, 0]
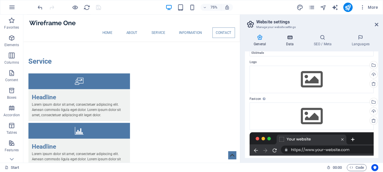
click at [290, 39] on icon at bounding box center [289, 37] width 25 height 6
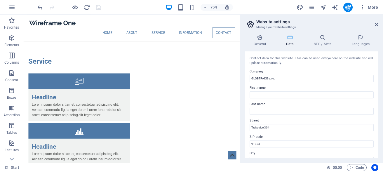
scroll to position [26, 0]
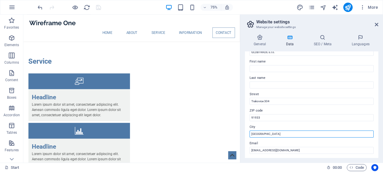
drag, startPoint x: 271, startPoint y: 134, endPoint x: 242, endPoint y: 132, distance: 29.0
click at [249, 132] on input "[GEOGRAPHIC_DATA]" at bounding box center [311, 133] width 124 height 7
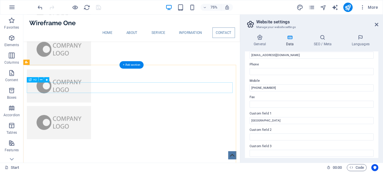
scroll to position [1312, 0]
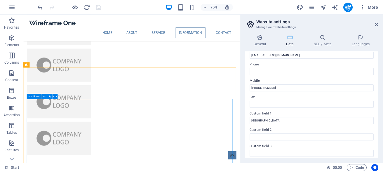
click at [32, 96] on div "Form" at bounding box center [34, 96] width 15 height 5
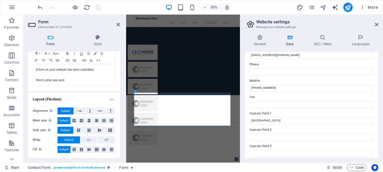
scroll to position [167, 0]
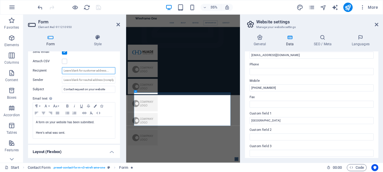
click at [76, 68] on input "Recipient" at bounding box center [88, 70] width 53 height 7
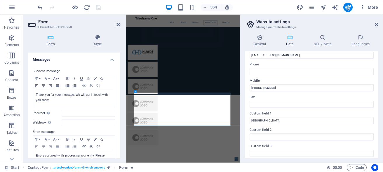
scroll to position [36, 0]
